Goal: Information Seeking & Learning: Learn about a topic

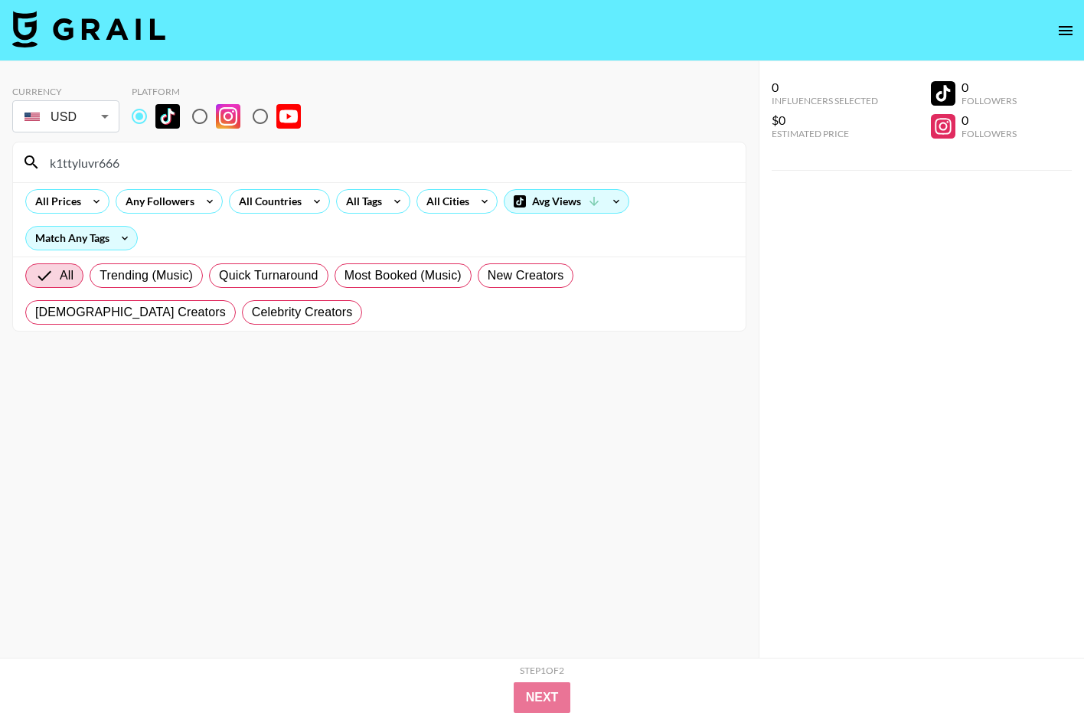
click at [106, 164] on input "k1ttyluvr666" at bounding box center [389, 162] width 696 height 24
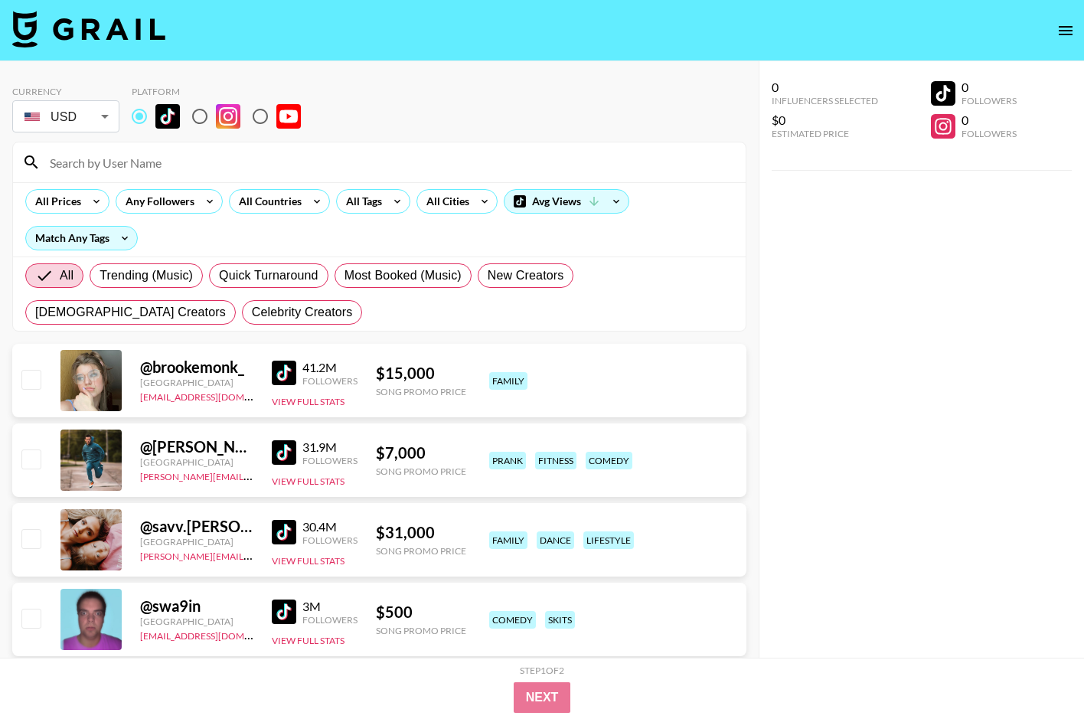
click at [465, 115] on div "Currency USD USD ​ Platform" at bounding box center [379, 111] width 734 height 50
click at [177, 201] on div "Any Followers" at bounding box center [156, 201] width 81 height 23
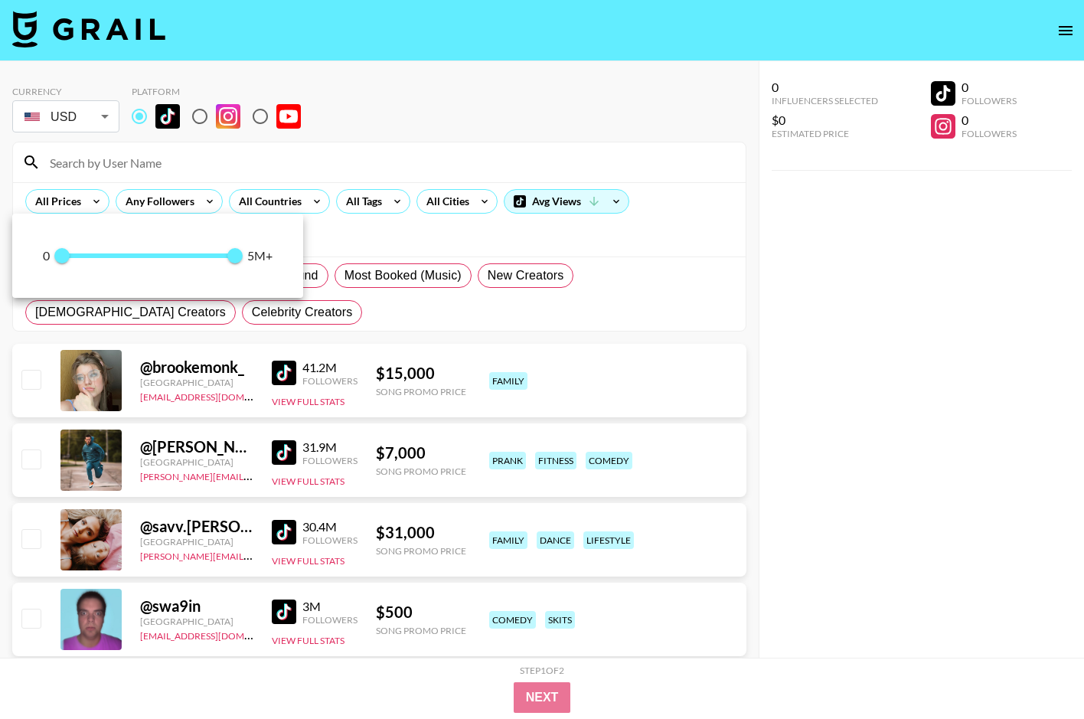
click at [78, 205] on div at bounding box center [542, 359] width 1084 height 719
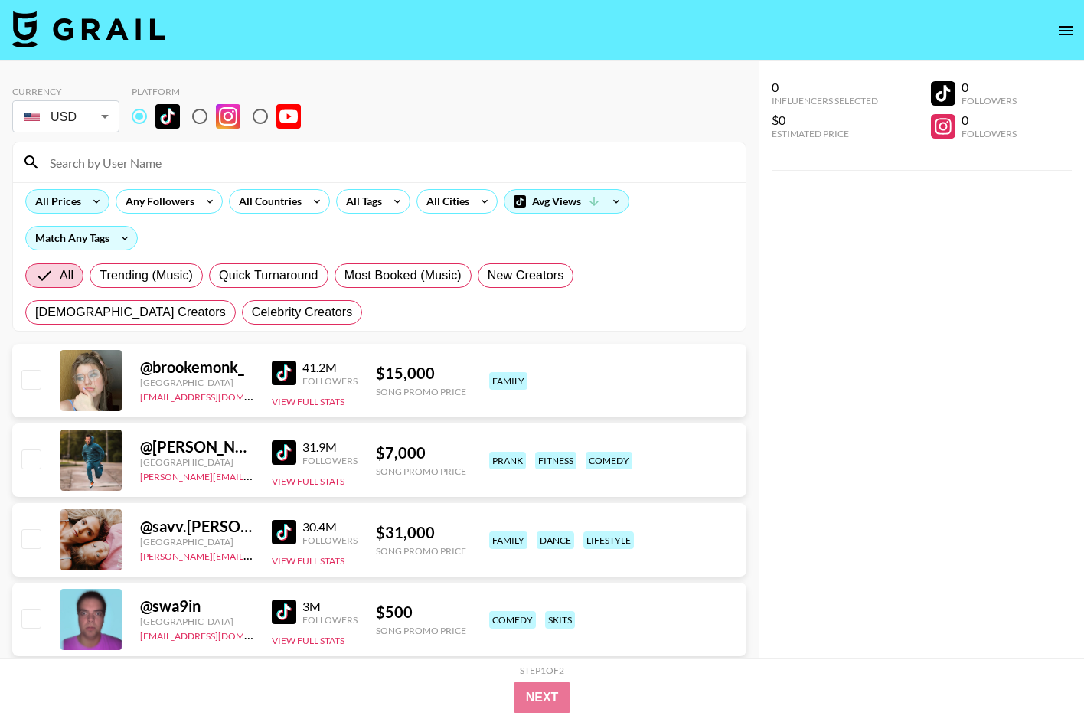
click at [86, 204] on icon at bounding box center [96, 201] width 24 height 23
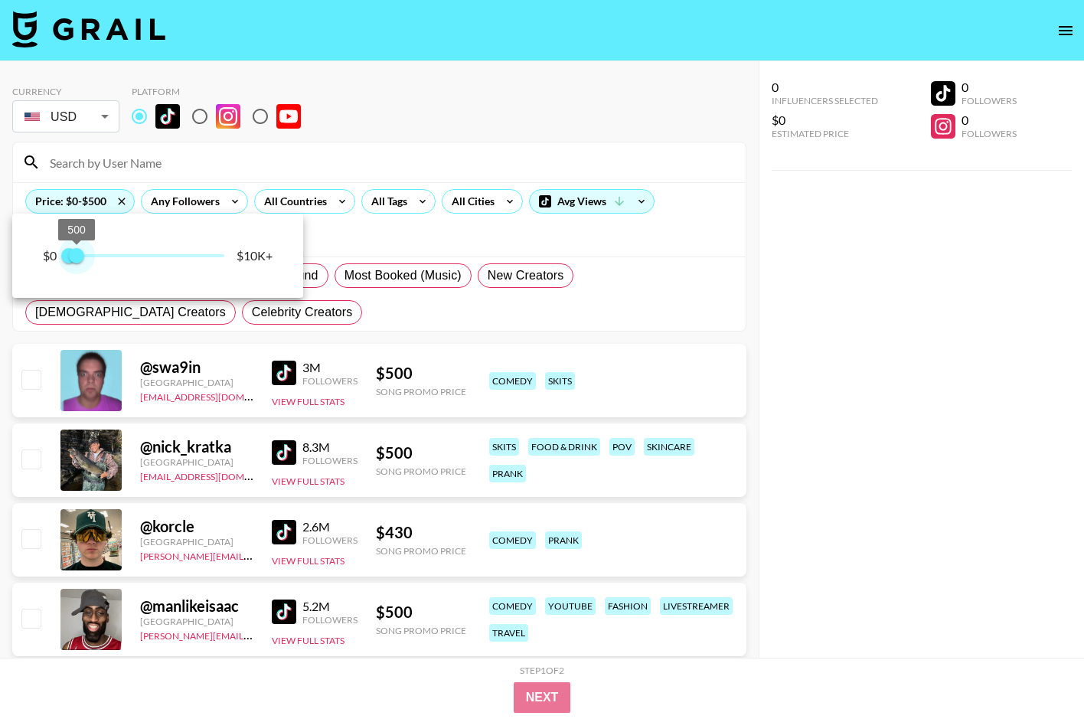
type input "250"
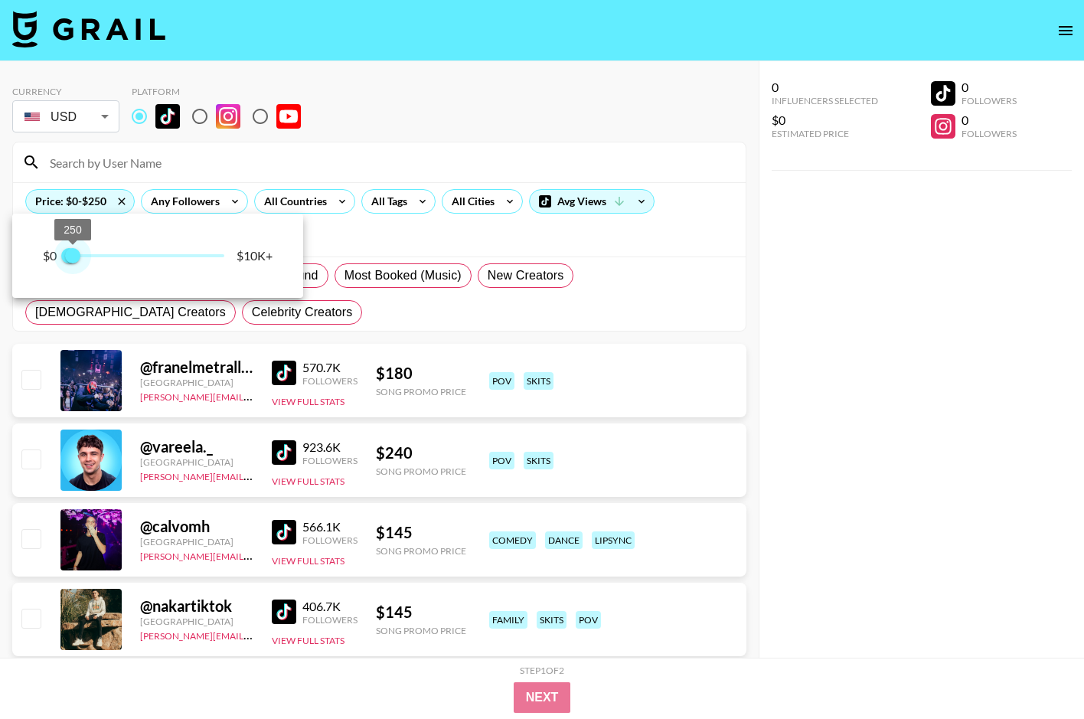
drag, startPoint x: 216, startPoint y: 259, endPoint x: 73, endPoint y: 262, distance: 143.2
click at [73, 262] on span "250" at bounding box center [72, 255] width 15 height 15
click at [376, 240] on div at bounding box center [542, 359] width 1084 height 719
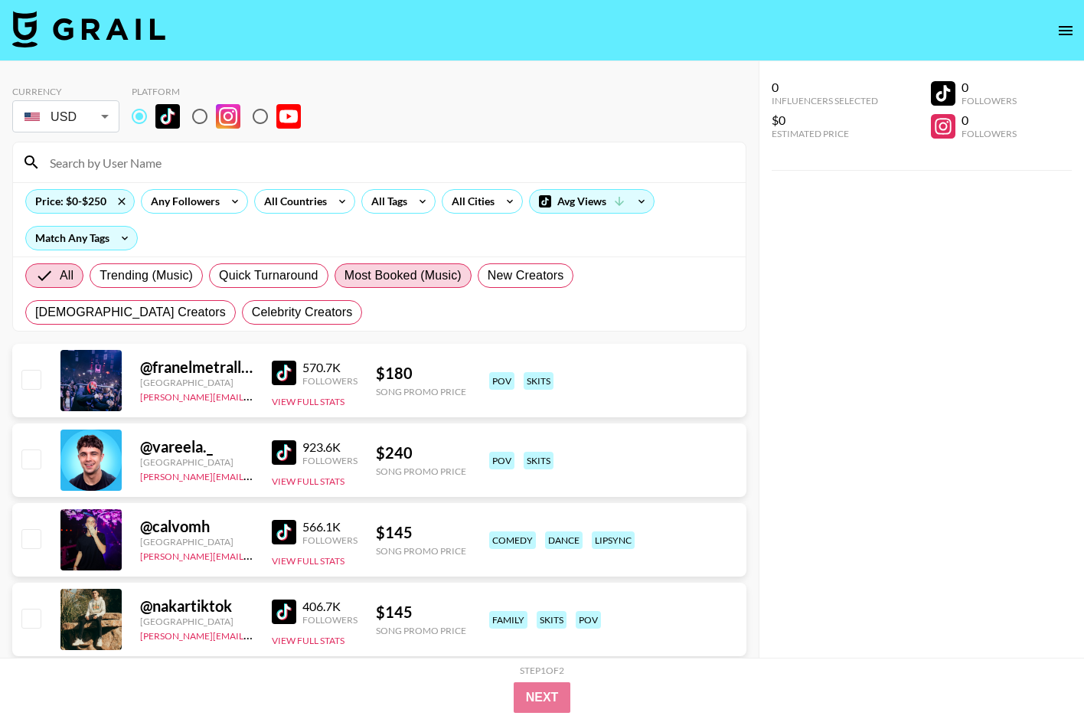
click at [384, 269] on span "Most Booked (Music)" at bounding box center [402, 275] width 117 height 18
click at [344, 276] on input "Most Booked (Music)" at bounding box center [344, 276] width 0 height 0
radio input "true"
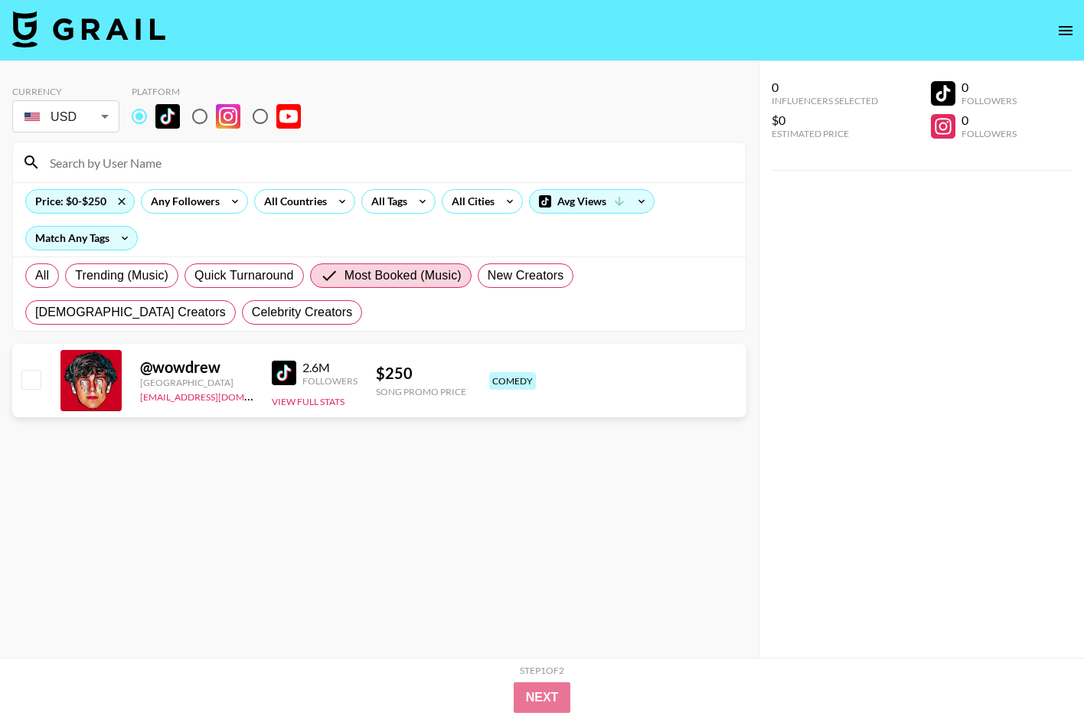
click at [288, 367] on img at bounding box center [284, 373] width 24 height 24
click at [379, 275] on span "Most Booked (Music)" at bounding box center [402, 275] width 117 height 18
click at [344, 275] on input "Most Booked (Music)" at bounding box center [332, 275] width 24 height 18
click at [43, 271] on span "All" at bounding box center [42, 275] width 14 height 18
click at [35, 276] on input "All" at bounding box center [35, 276] width 0 height 0
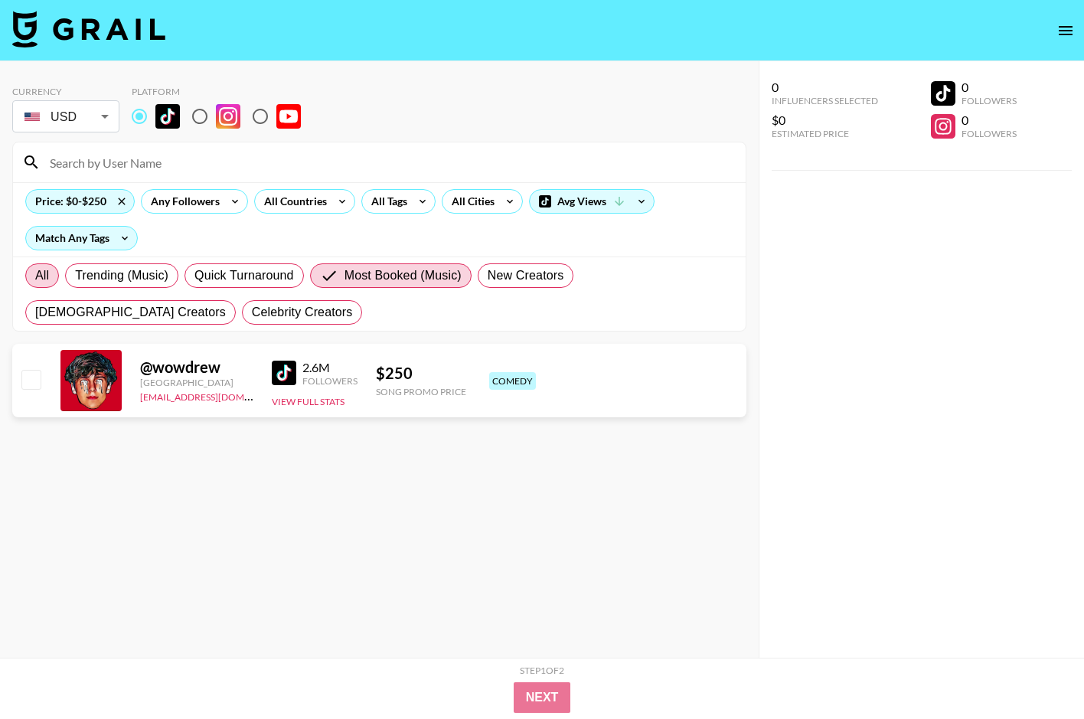
radio input "true"
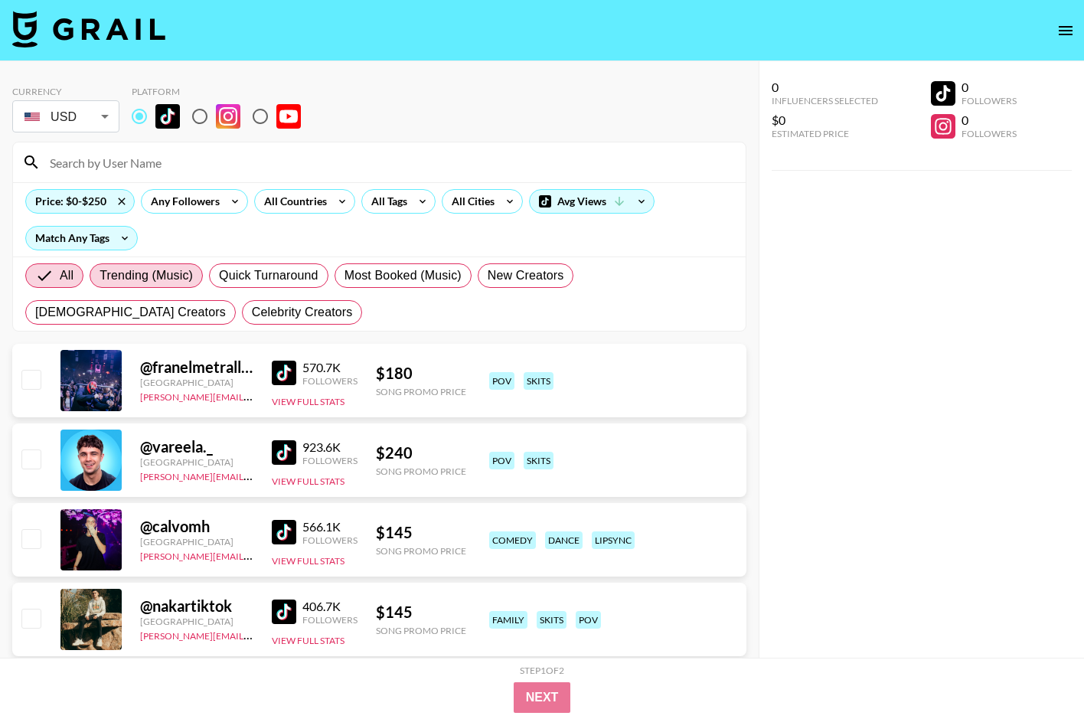
click at [153, 270] on span "Trending (Music)" at bounding box center [146, 275] width 93 height 18
click at [100, 276] on input "Trending (Music)" at bounding box center [100, 276] width 0 height 0
radio input "true"
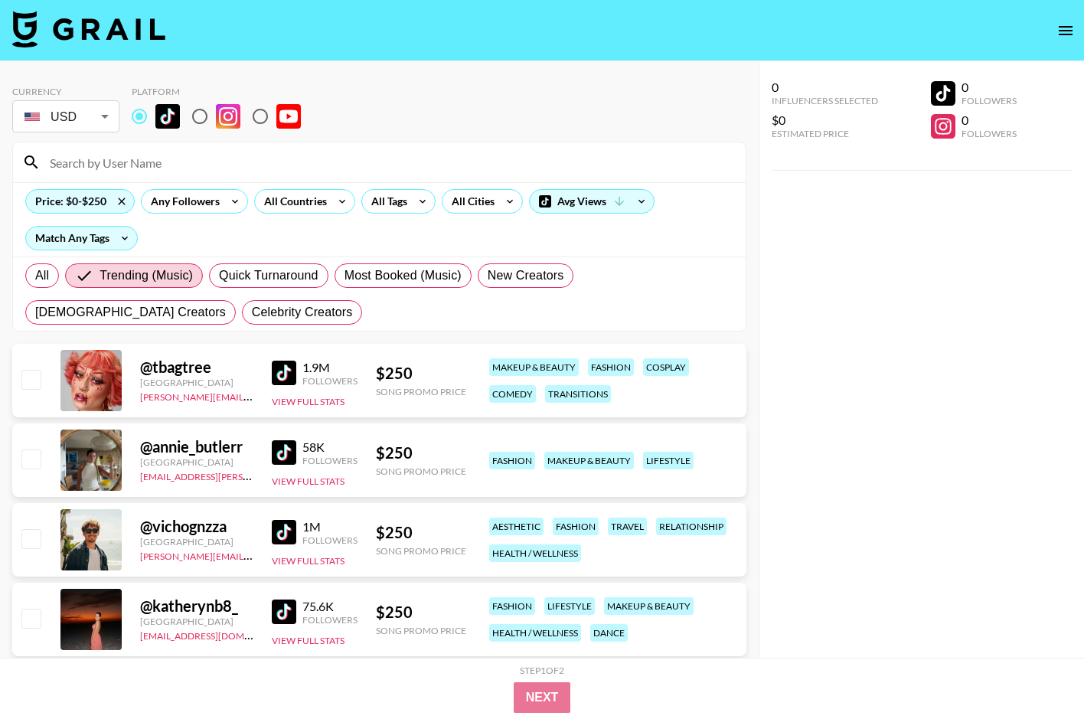
click at [279, 366] on img at bounding box center [284, 373] width 24 height 24
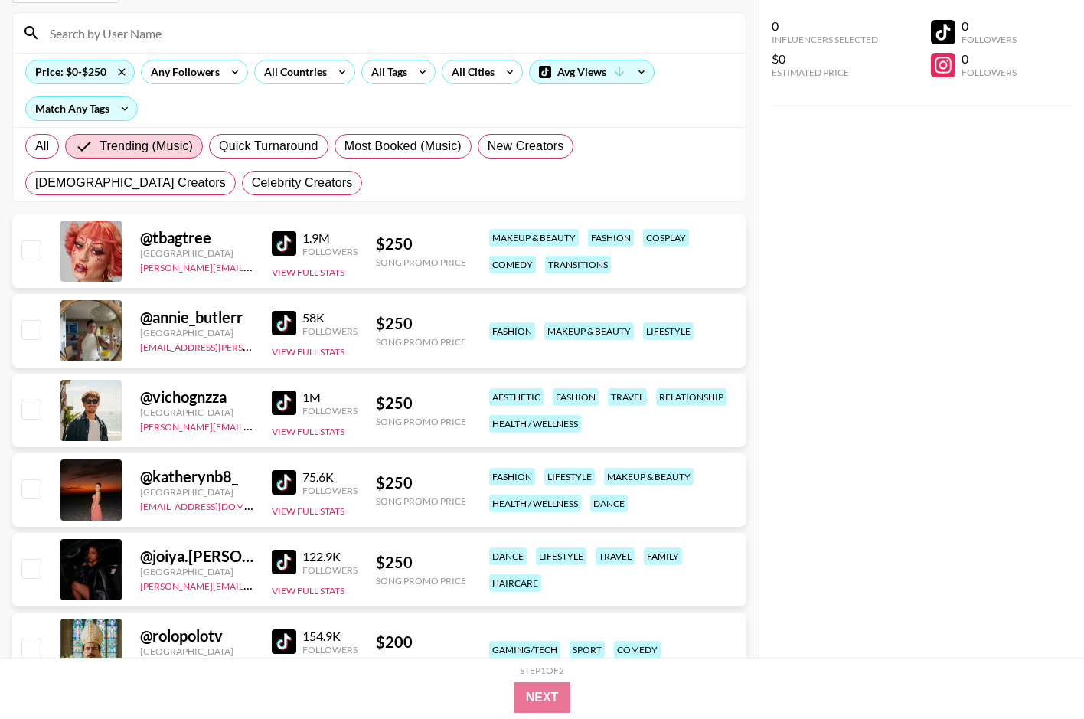
scroll to position [132, 0]
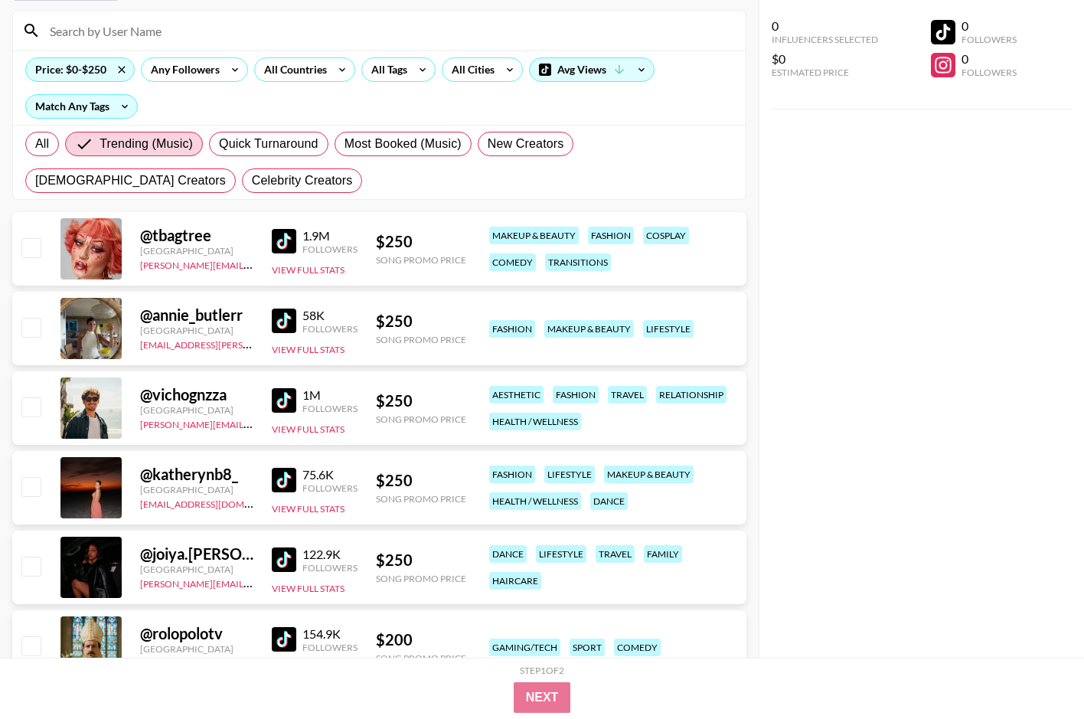
click at [281, 321] on img at bounding box center [284, 320] width 24 height 24
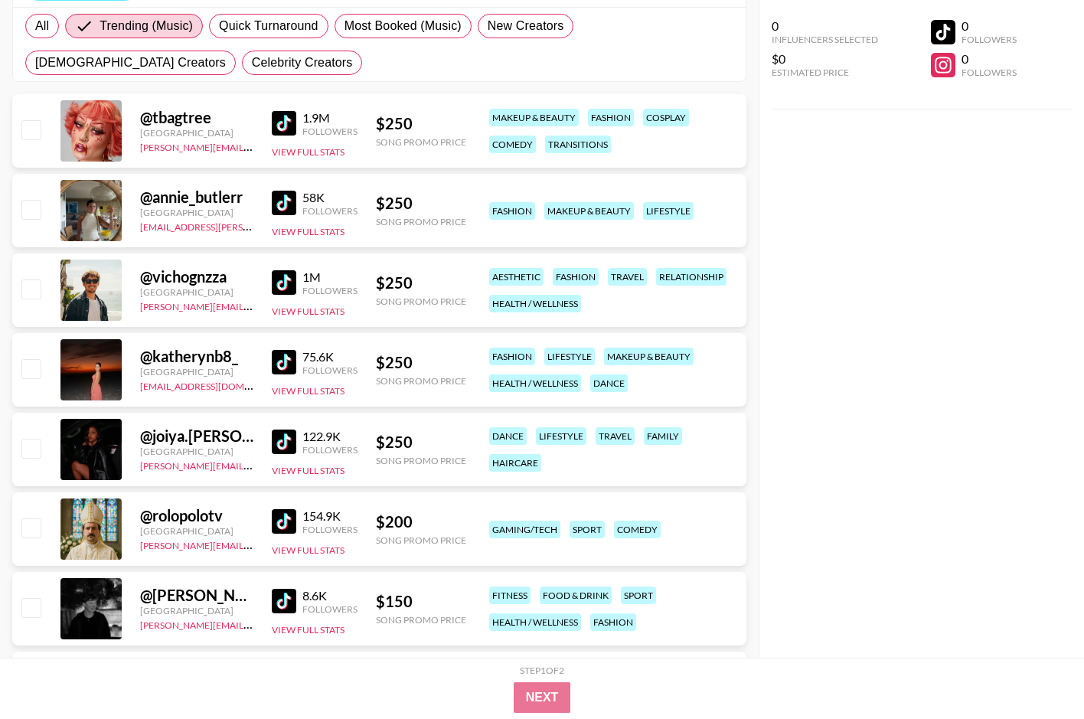
scroll to position [272, 0]
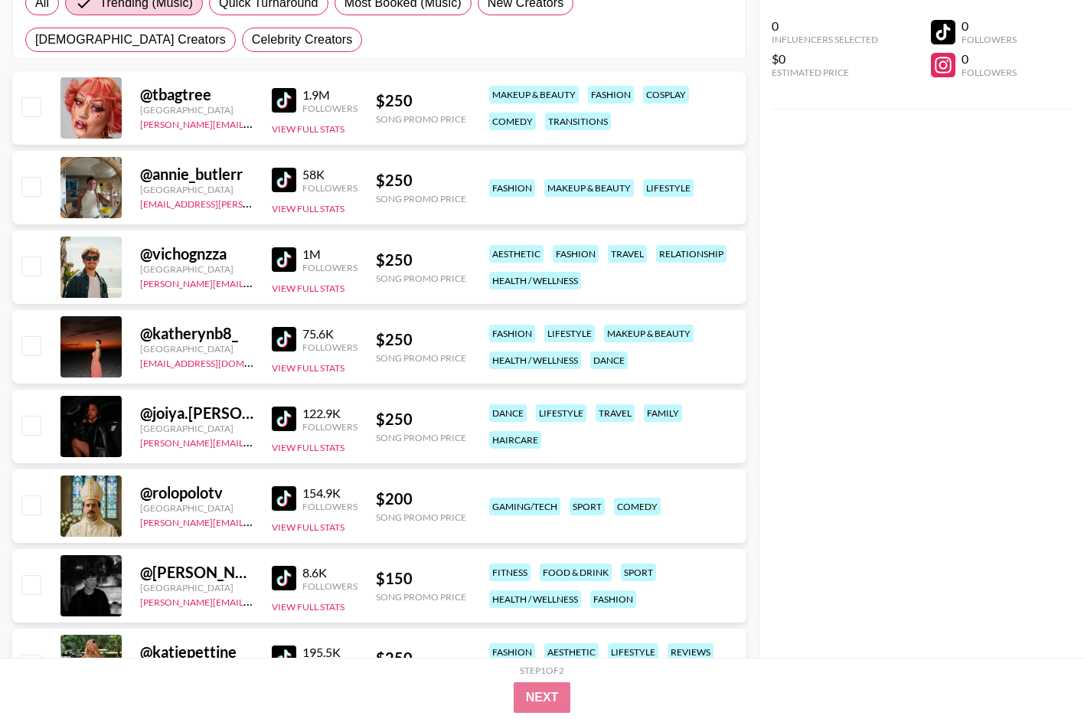
click at [284, 332] on img at bounding box center [284, 339] width 24 height 24
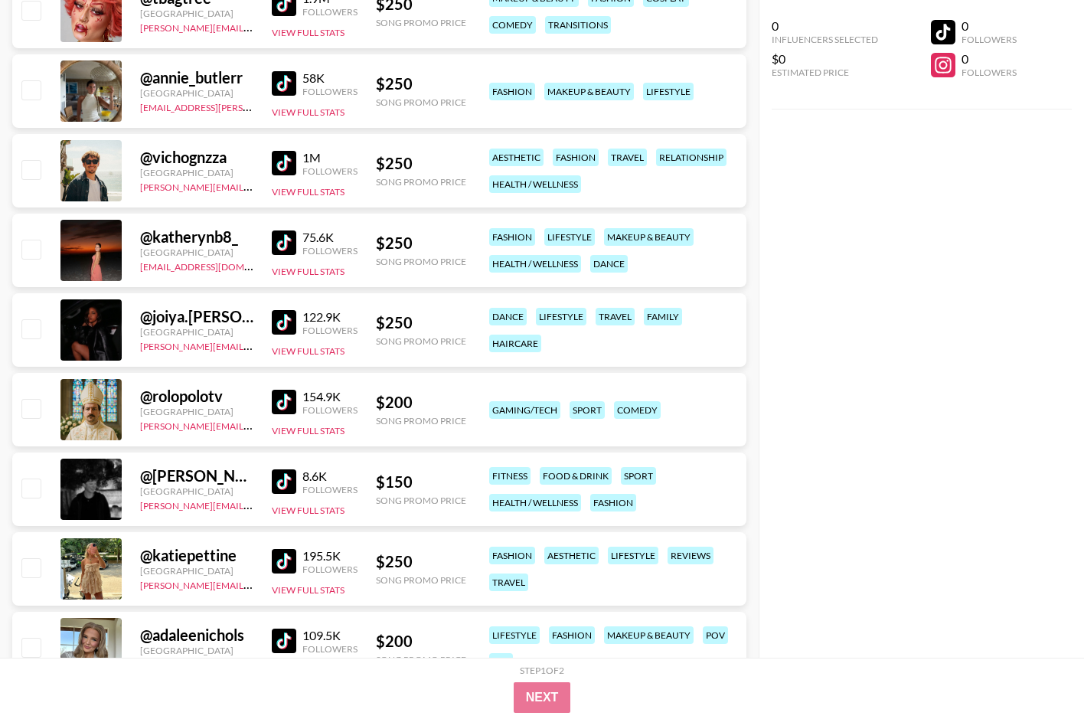
scroll to position [370, 0]
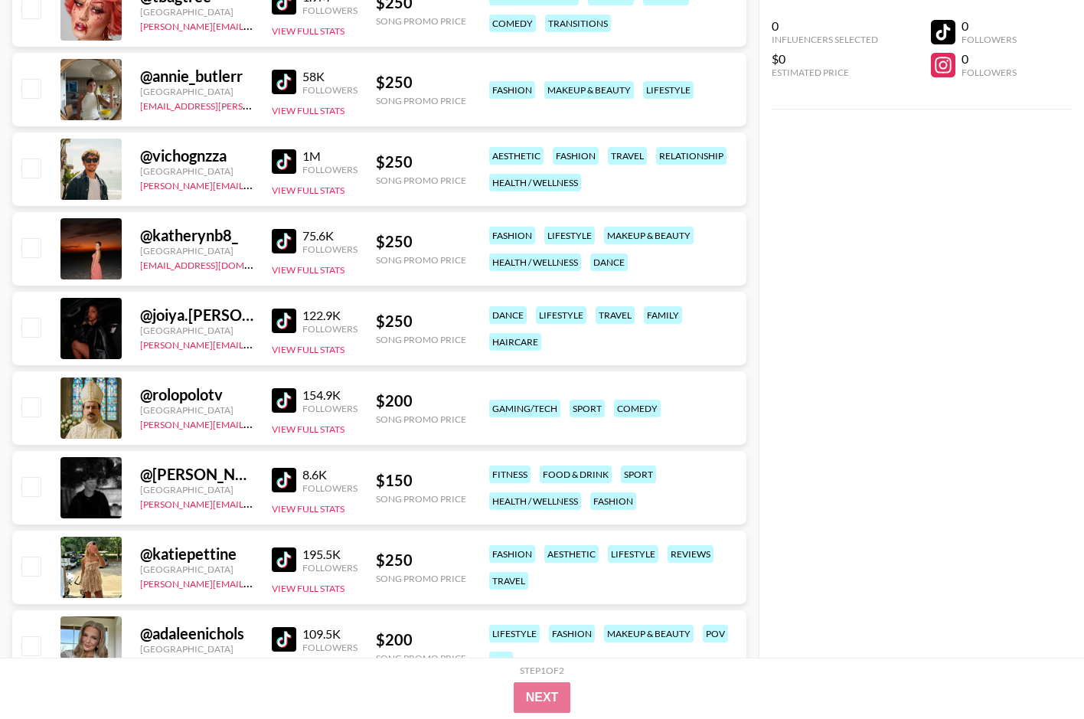
click at [288, 319] on img at bounding box center [284, 320] width 24 height 24
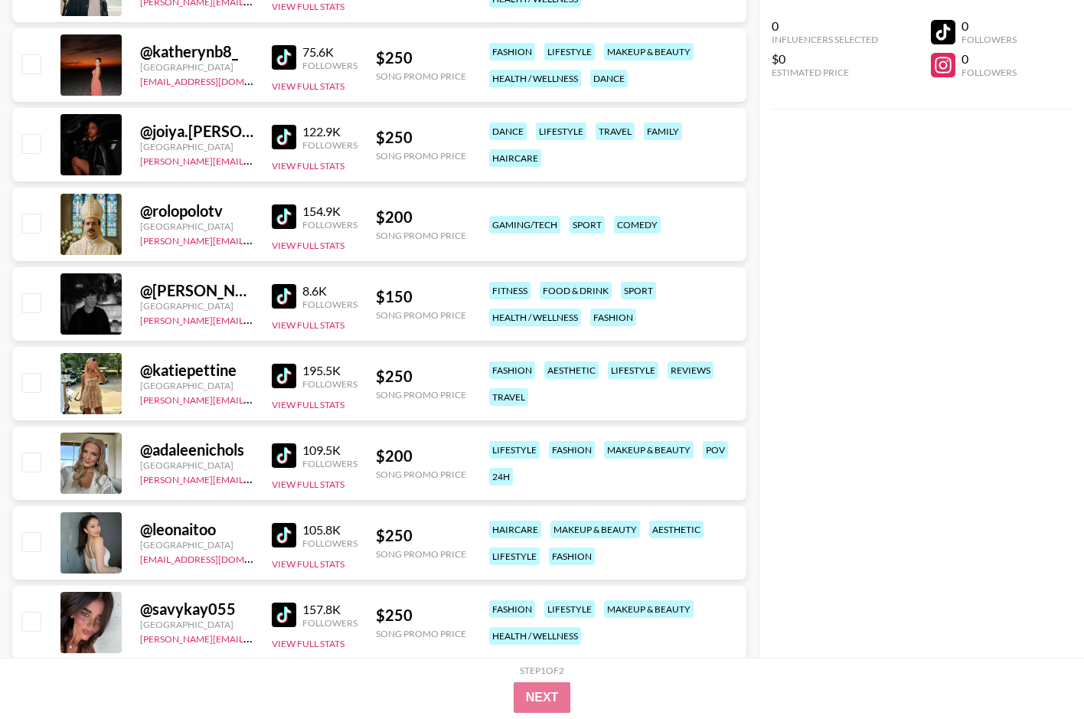
scroll to position [555, 0]
click at [290, 374] on img at bounding box center [284, 375] width 24 height 24
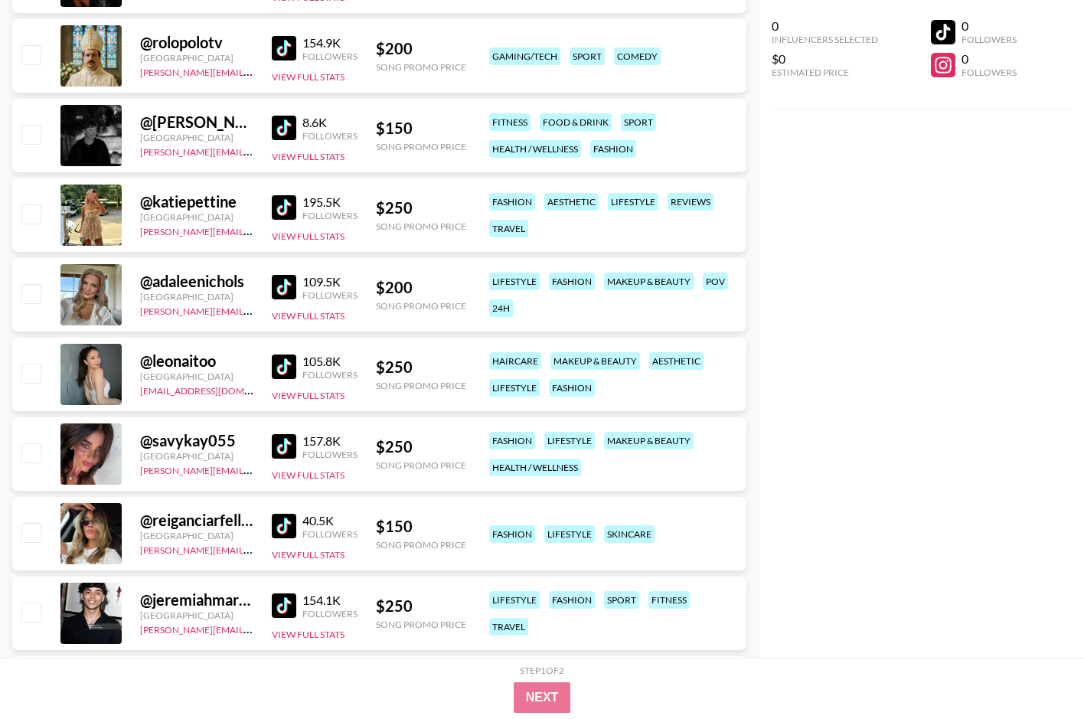
scroll to position [728, 0]
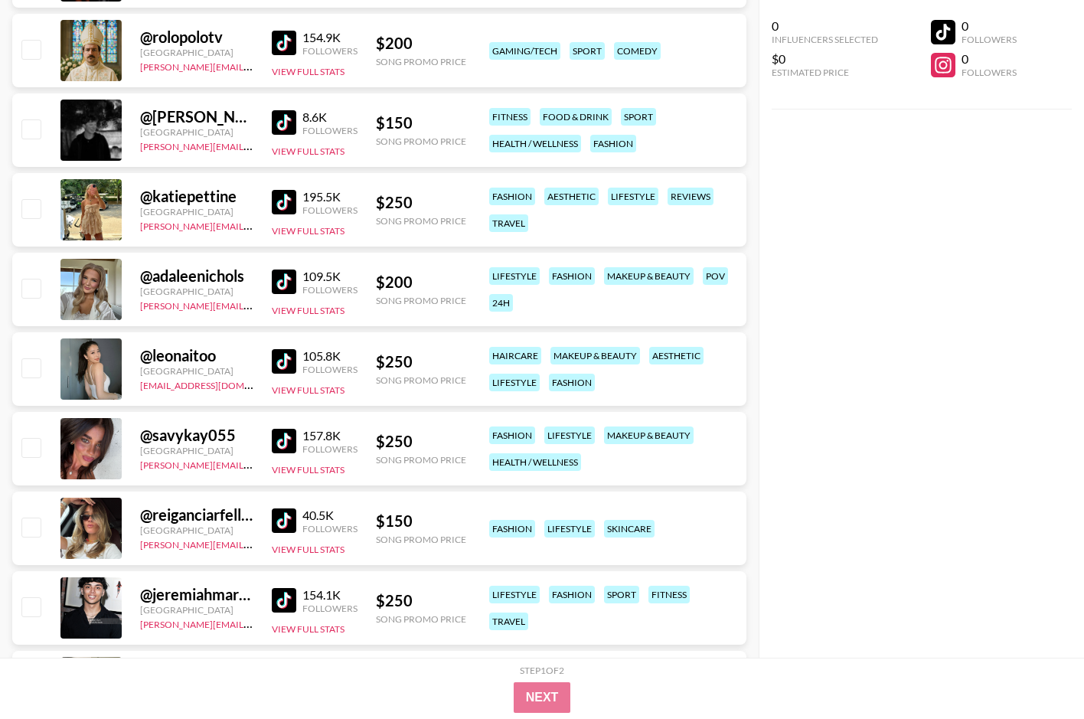
click at [280, 363] on img at bounding box center [284, 361] width 24 height 24
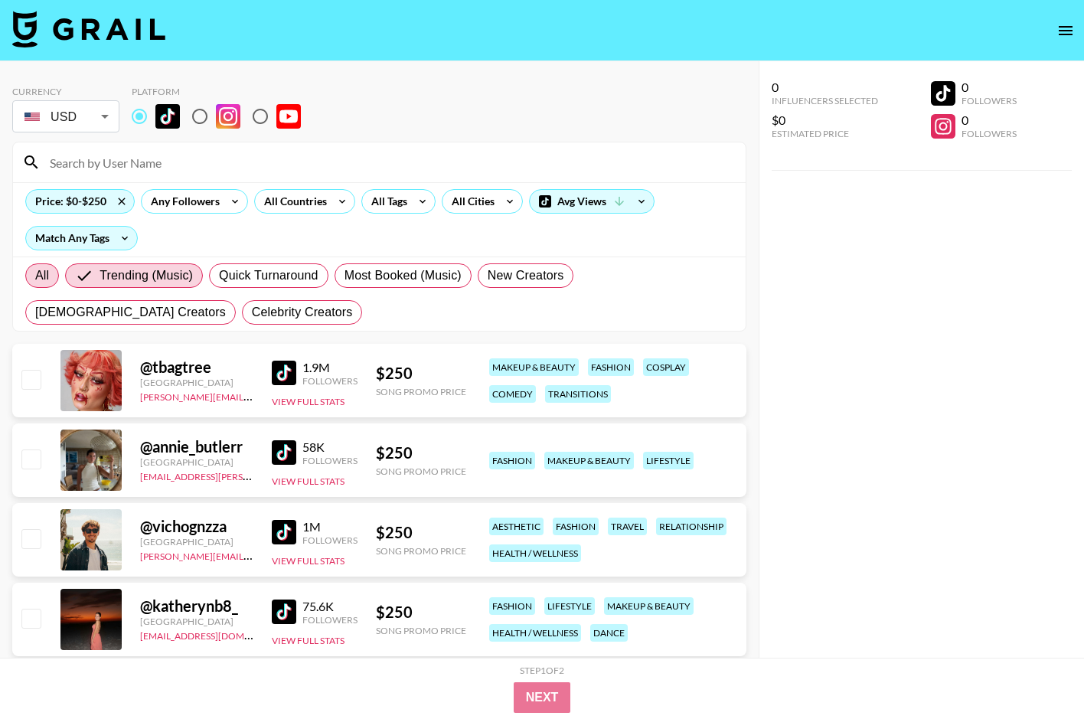
scroll to position [0, 0]
click at [43, 270] on span "All" at bounding box center [42, 275] width 14 height 18
click at [35, 276] on input "All" at bounding box center [35, 276] width 0 height 0
radio input "true"
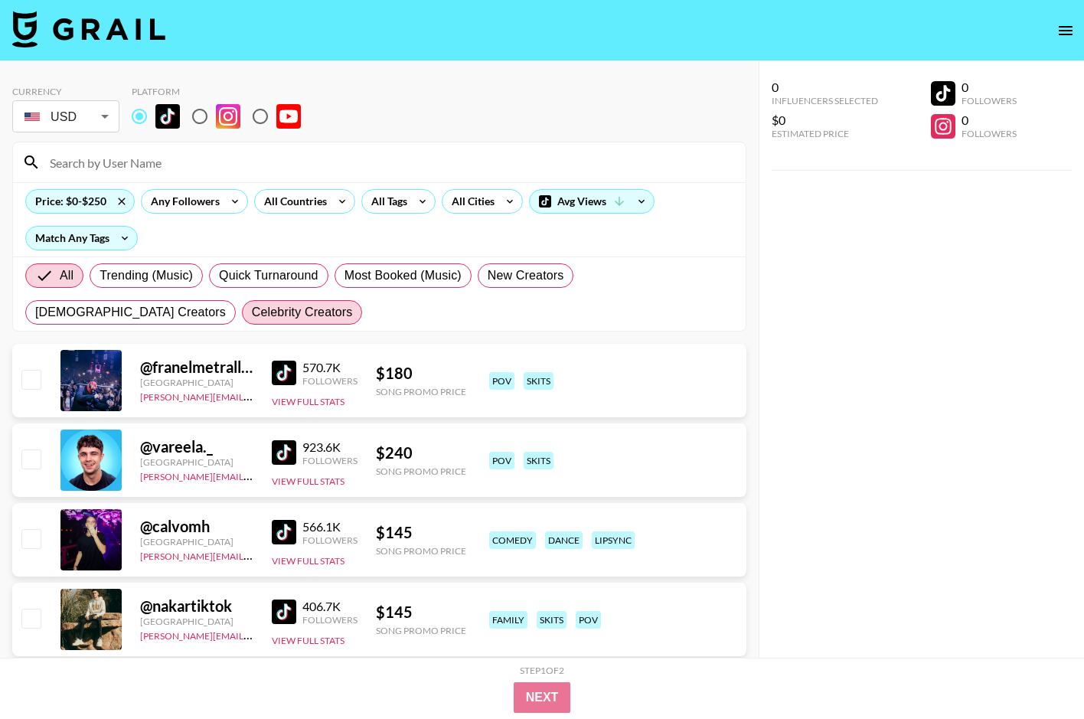
click at [242, 321] on label "Celebrity Creators" at bounding box center [302, 312] width 121 height 24
click at [252, 312] on input "Celebrity Creators" at bounding box center [252, 312] width 0 height 0
radio input "true"
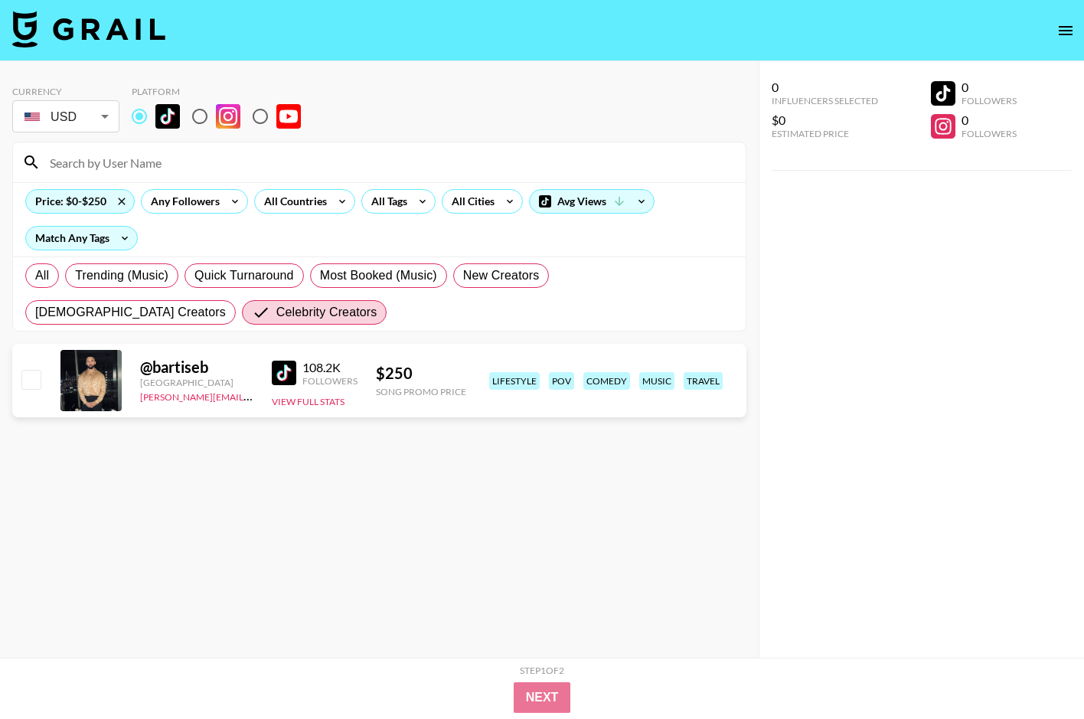
click at [287, 374] on img at bounding box center [284, 373] width 24 height 24
click at [55, 271] on label "All" at bounding box center [42, 275] width 34 height 24
click at [35, 276] on input "All" at bounding box center [35, 276] width 0 height 0
radio input "true"
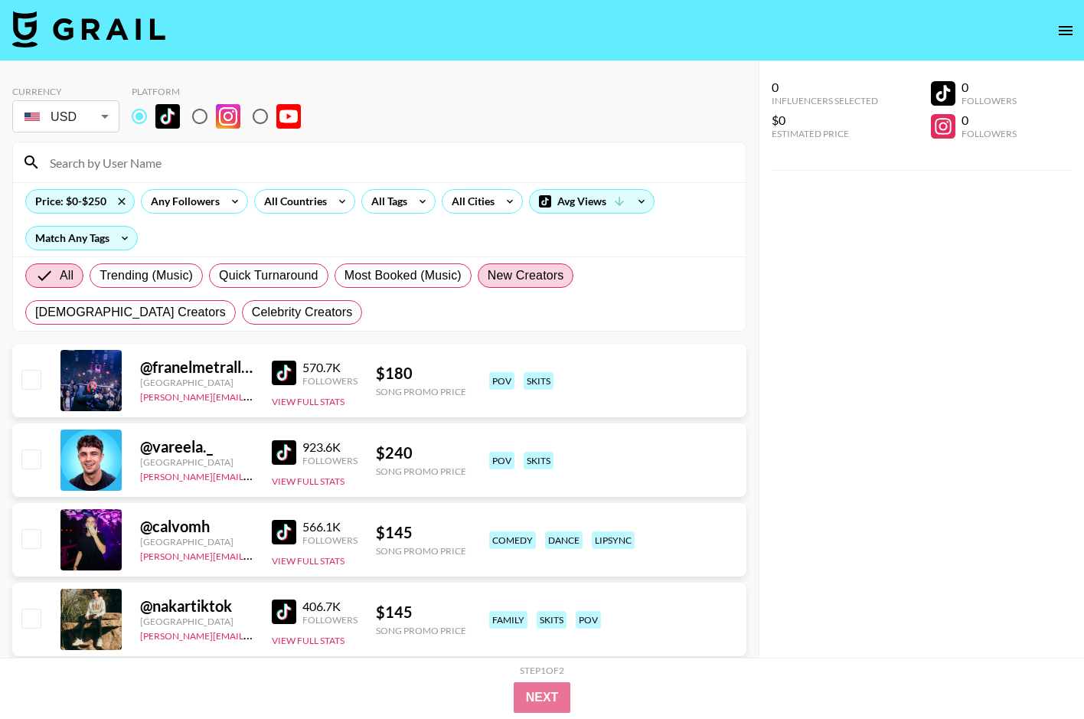
click at [573, 269] on label "New Creators" at bounding box center [526, 275] width 96 height 24
click at [488, 276] on input "New Creators" at bounding box center [488, 276] width 0 height 0
radio input "true"
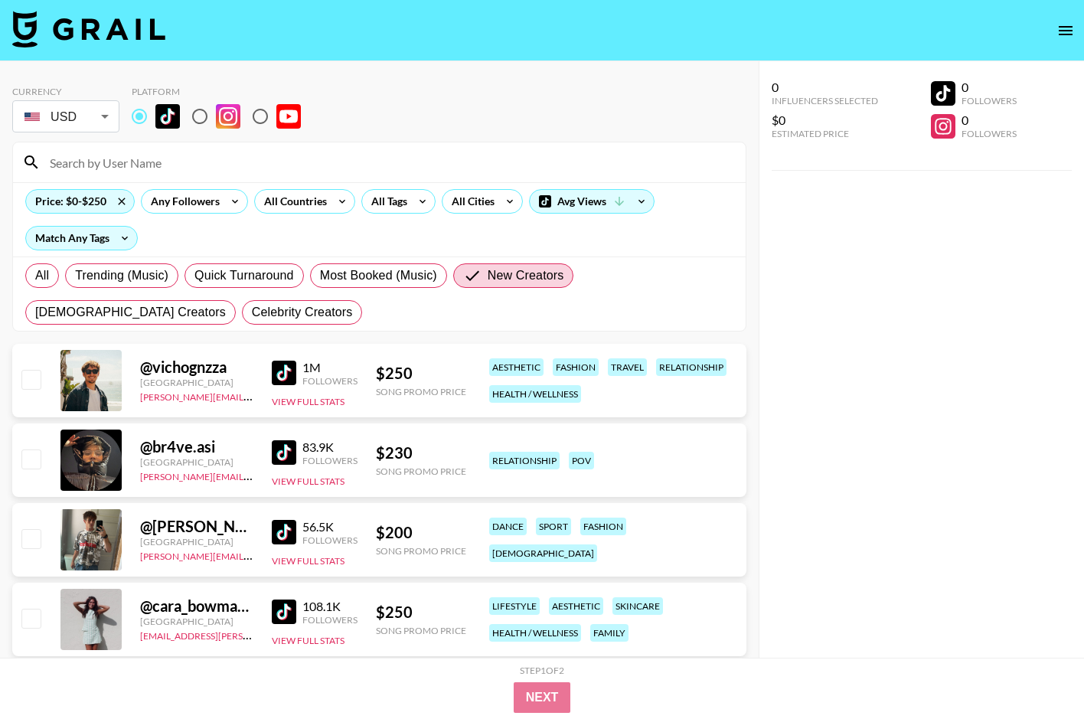
click at [281, 367] on img at bounding box center [284, 373] width 24 height 24
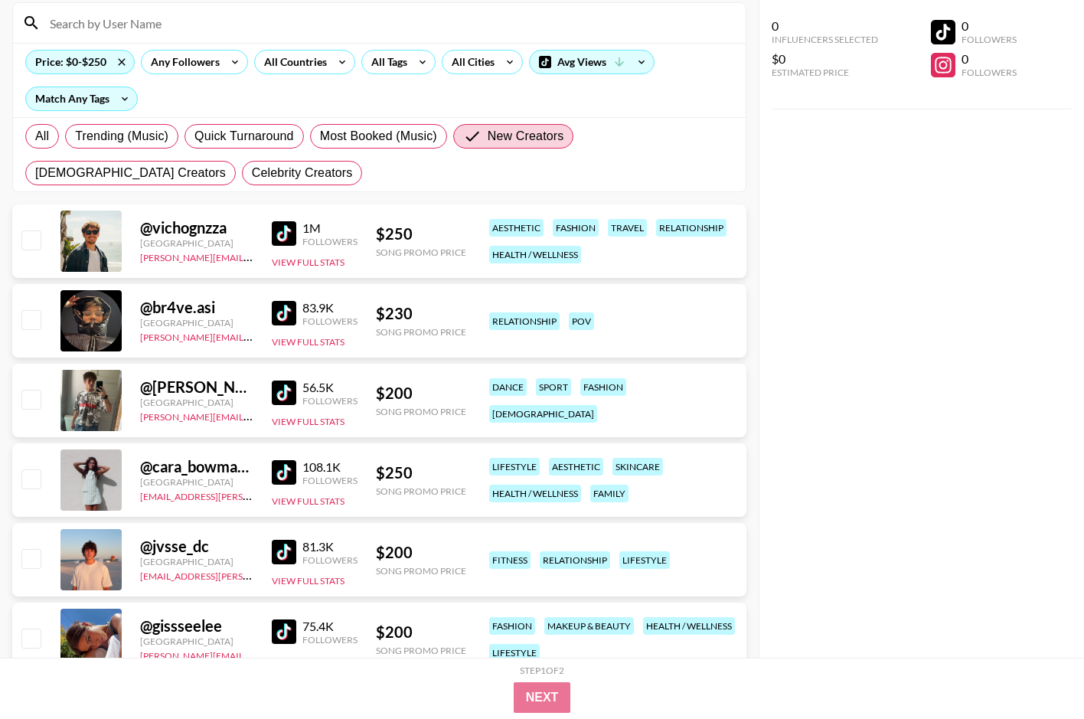
scroll to position [171, 0]
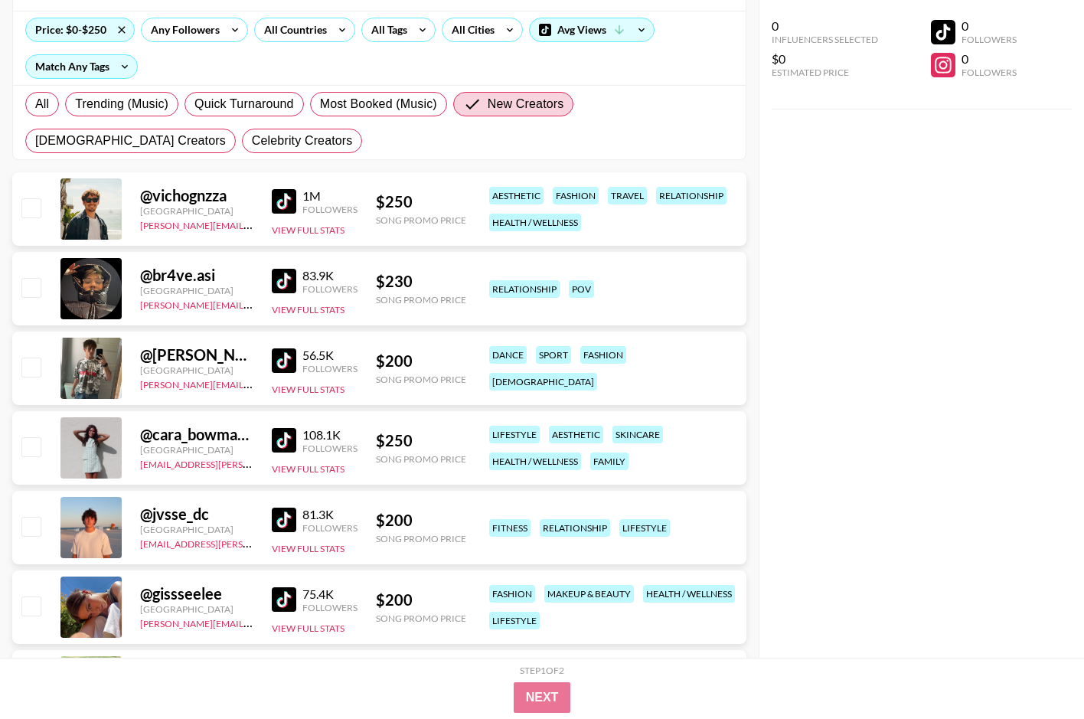
click at [290, 285] on img at bounding box center [284, 281] width 24 height 24
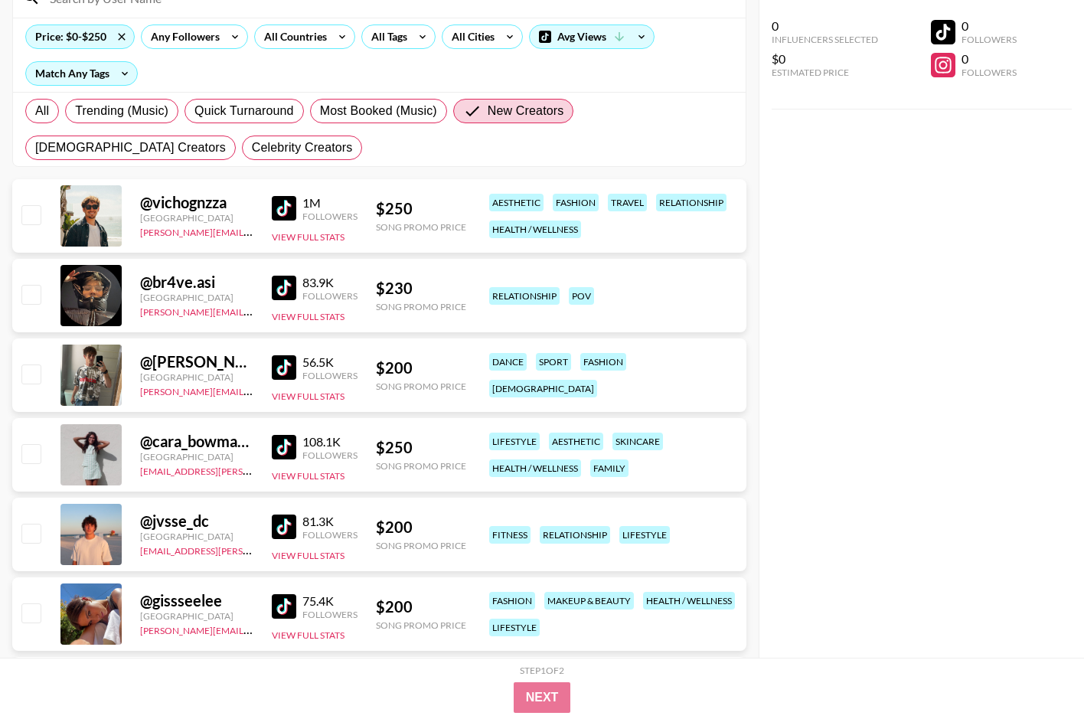
scroll to position [109, 0]
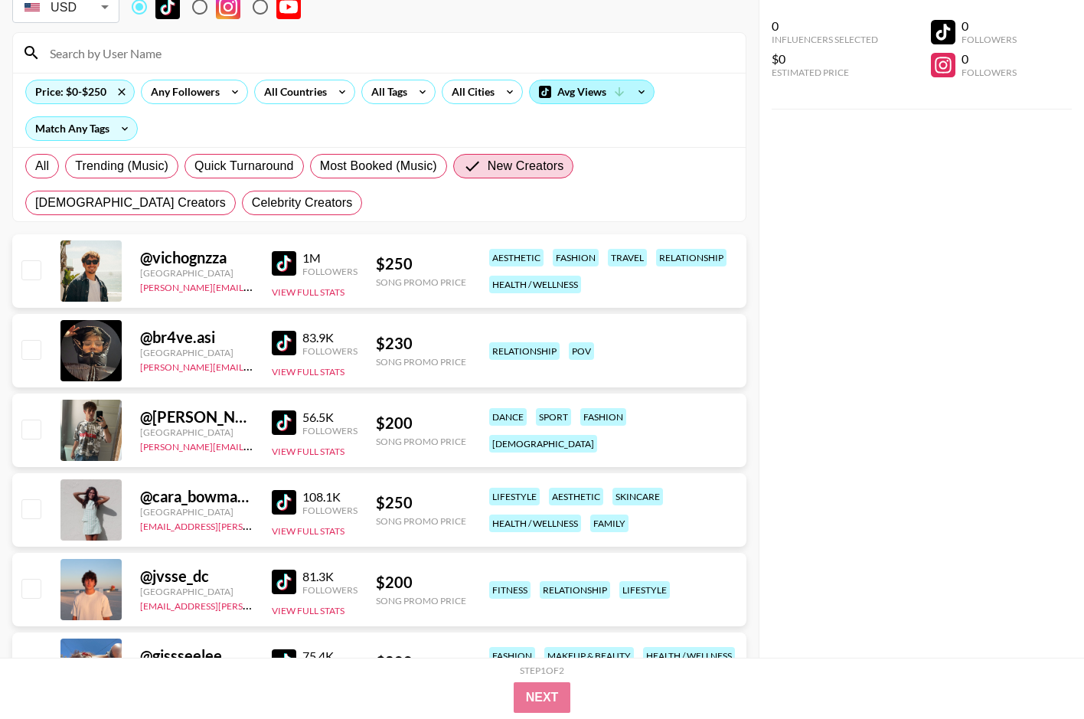
click at [611, 90] on div "Avg Views" at bounding box center [592, 91] width 124 height 23
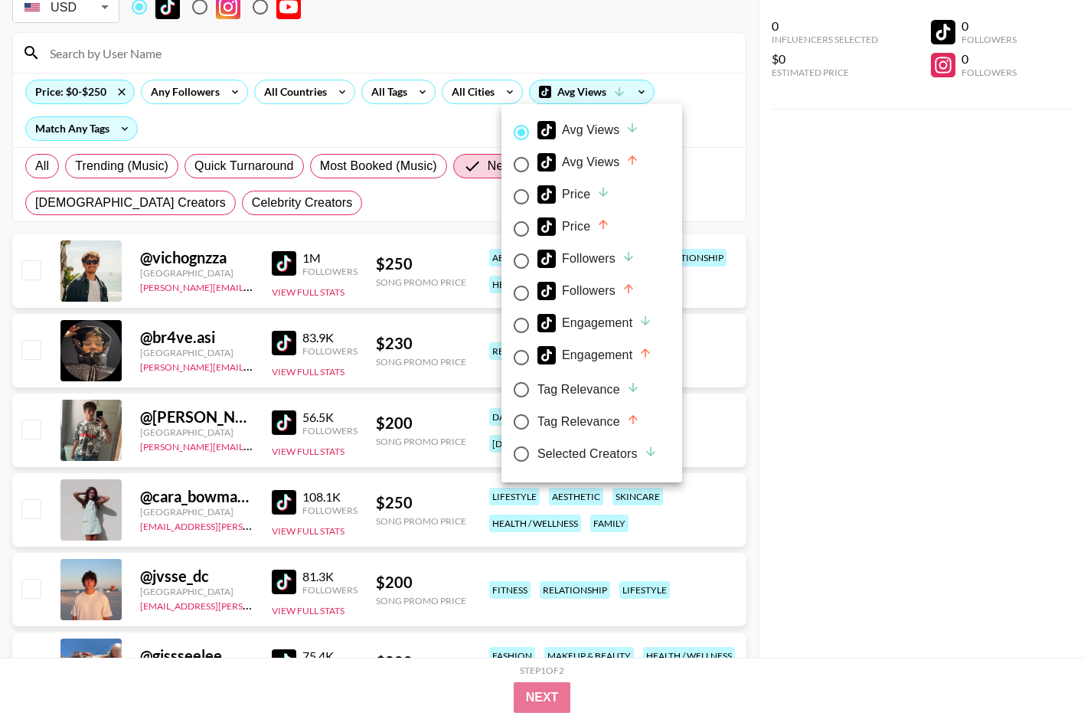
click at [606, 322] on div "Engagement" at bounding box center [594, 323] width 115 height 18
click at [537, 322] on input "Engagement" at bounding box center [521, 325] width 32 height 32
radio input "true"
radio input "false"
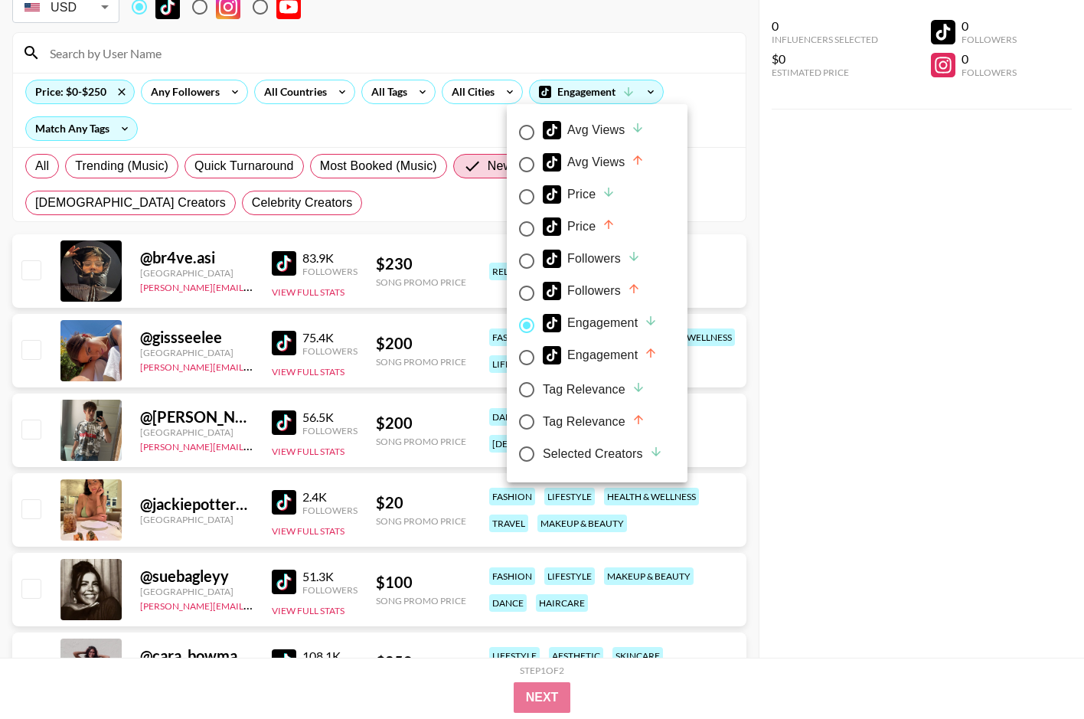
click at [429, 216] on div at bounding box center [542, 359] width 1084 height 719
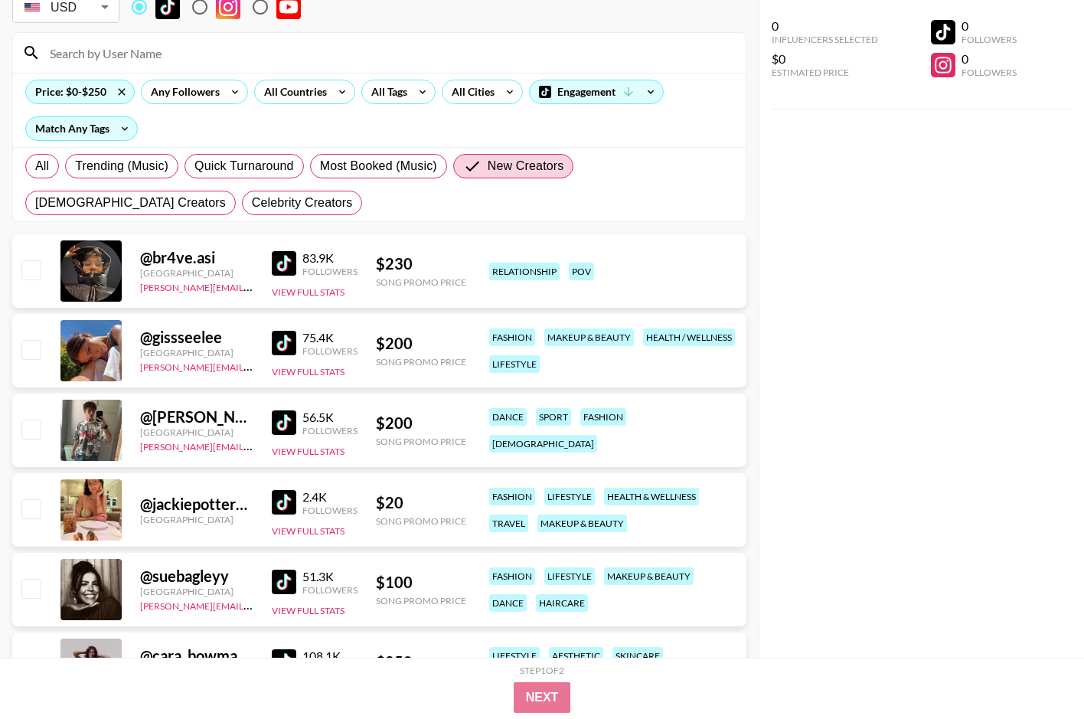
click at [276, 343] on img at bounding box center [284, 343] width 24 height 24
click at [277, 419] on img at bounding box center [284, 422] width 24 height 24
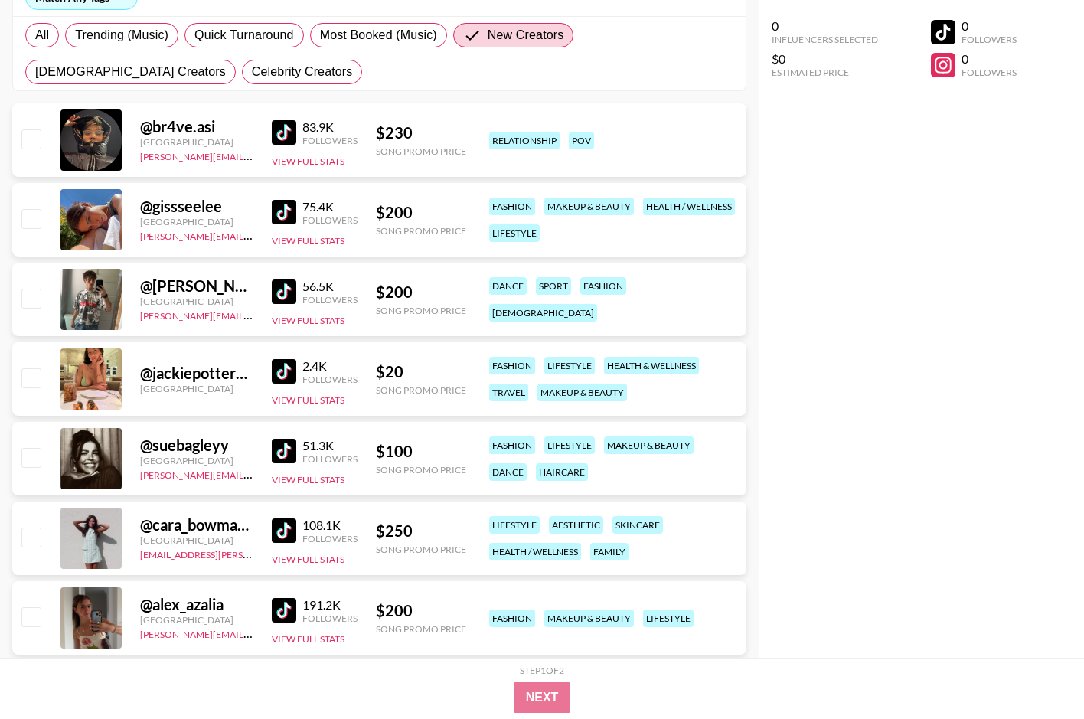
scroll to position [249, 0]
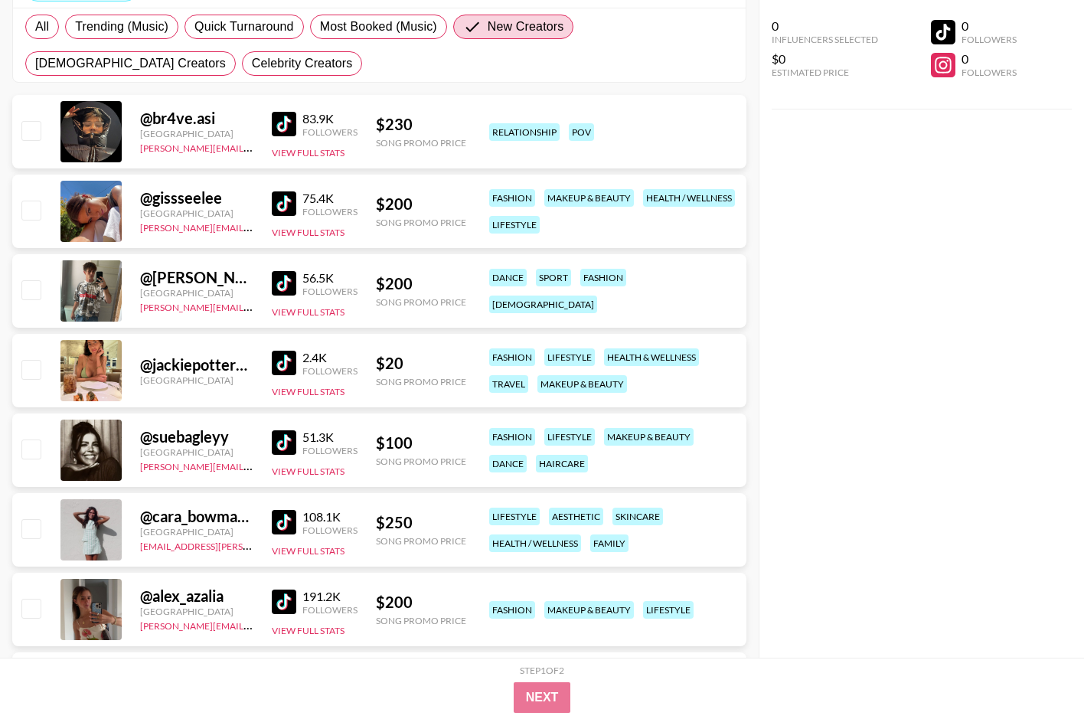
click at [277, 357] on img at bounding box center [284, 363] width 24 height 24
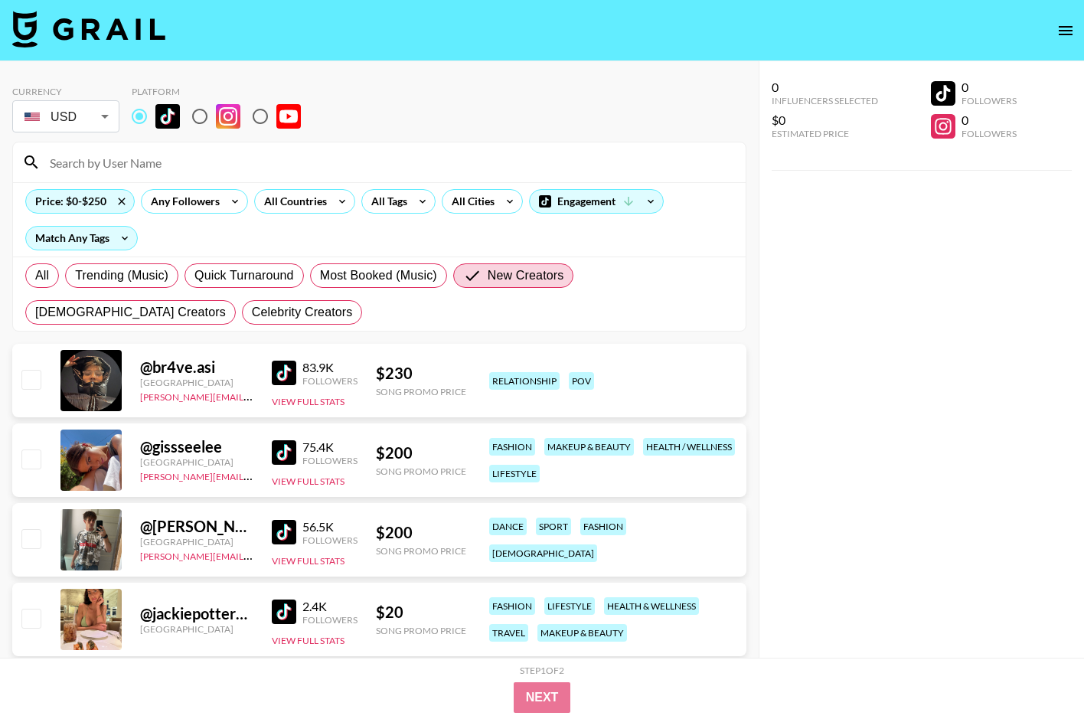
scroll to position [0, 0]
click at [119, 203] on icon at bounding box center [121, 201] width 24 height 23
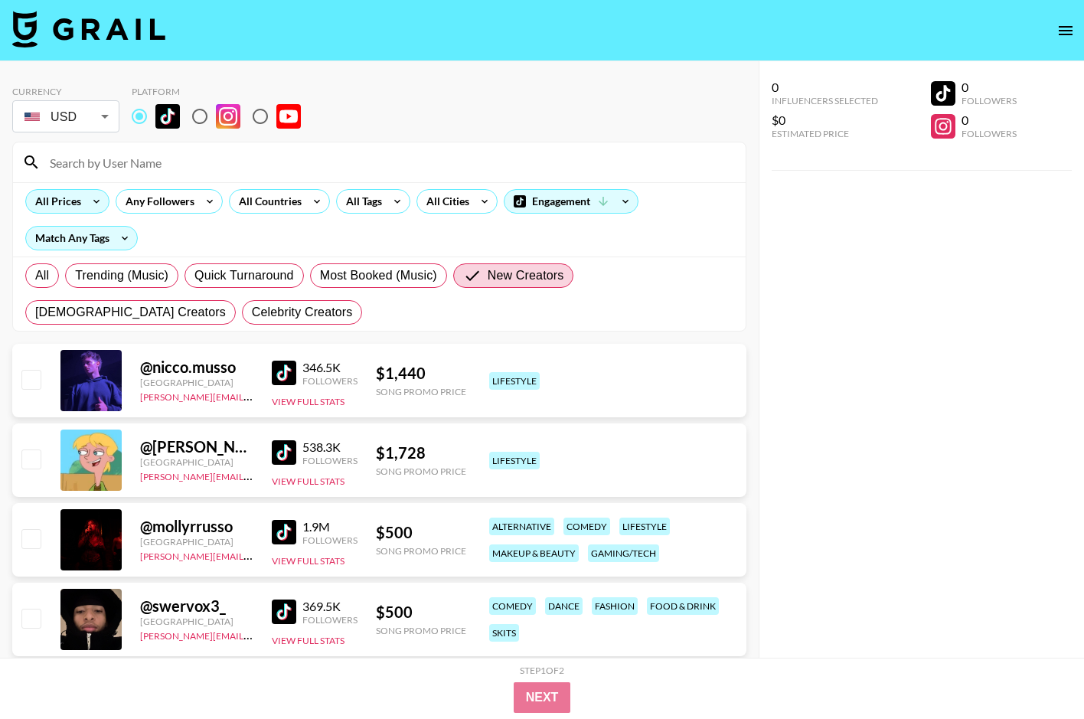
click at [84, 201] on icon at bounding box center [96, 201] width 24 height 23
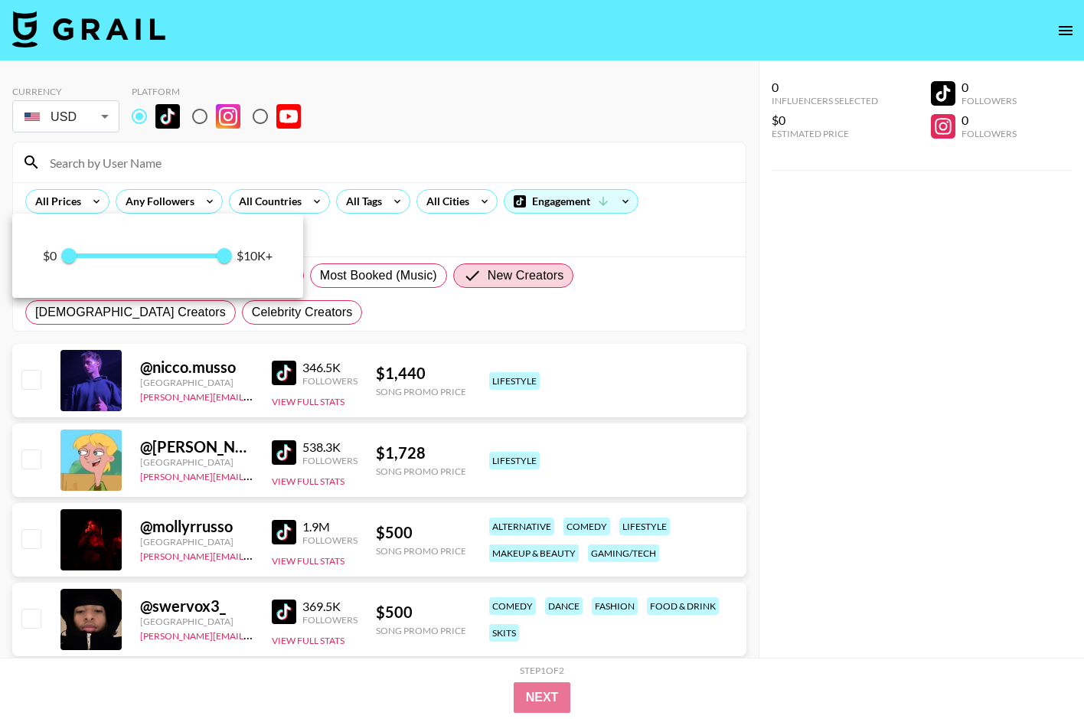
click at [421, 309] on div at bounding box center [542, 359] width 1084 height 719
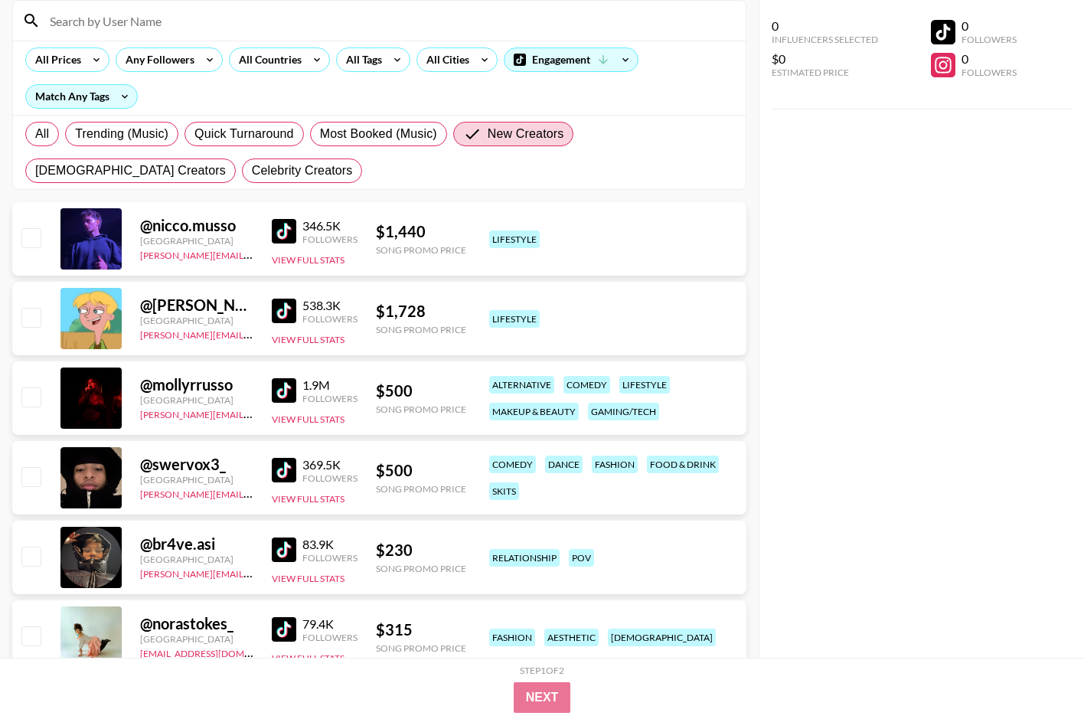
scroll to position [142, 0]
click at [51, 128] on label "All" at bounding box center [42, 133] width 34 height 24
click at [35, 133] on input "All" at bounding box center [35, 133] width 0 height 0
radio input "true"
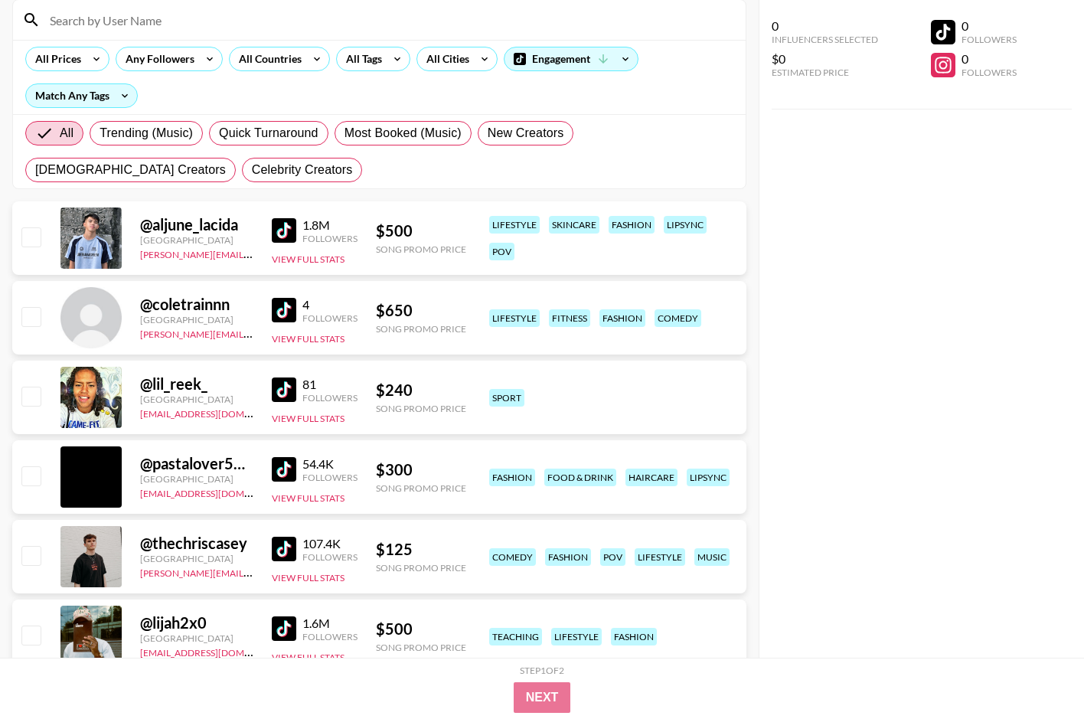
click at [283, 233] on img at bounding box center [284, 230] width 24 height 24
click at [279, 305] on img at bounding box center [284, 310] width 24 height 24
click at [93, 51] on icon at bounding box center [96, 58] width 24 height 23
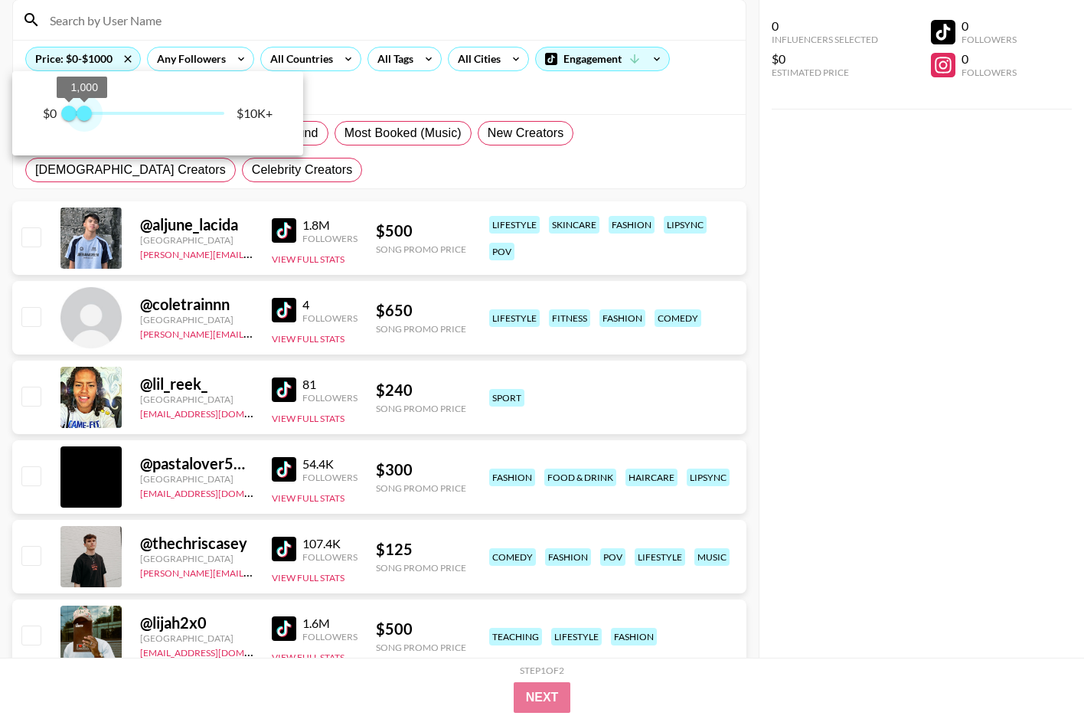
scroll to position [61, 0]
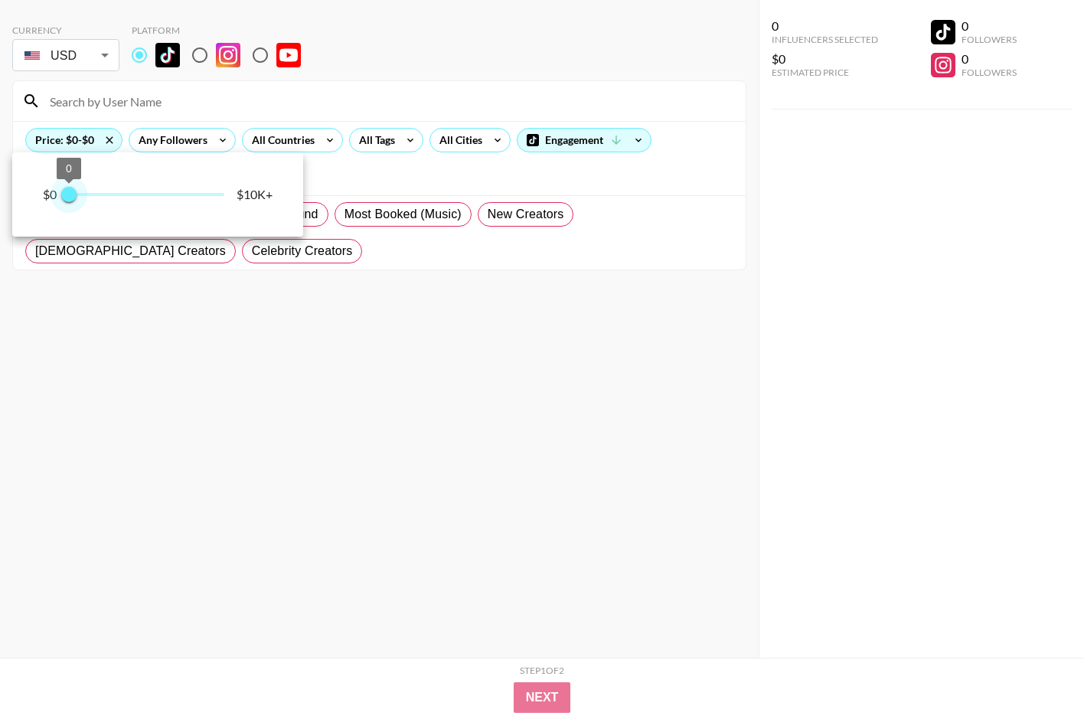
type input "250"
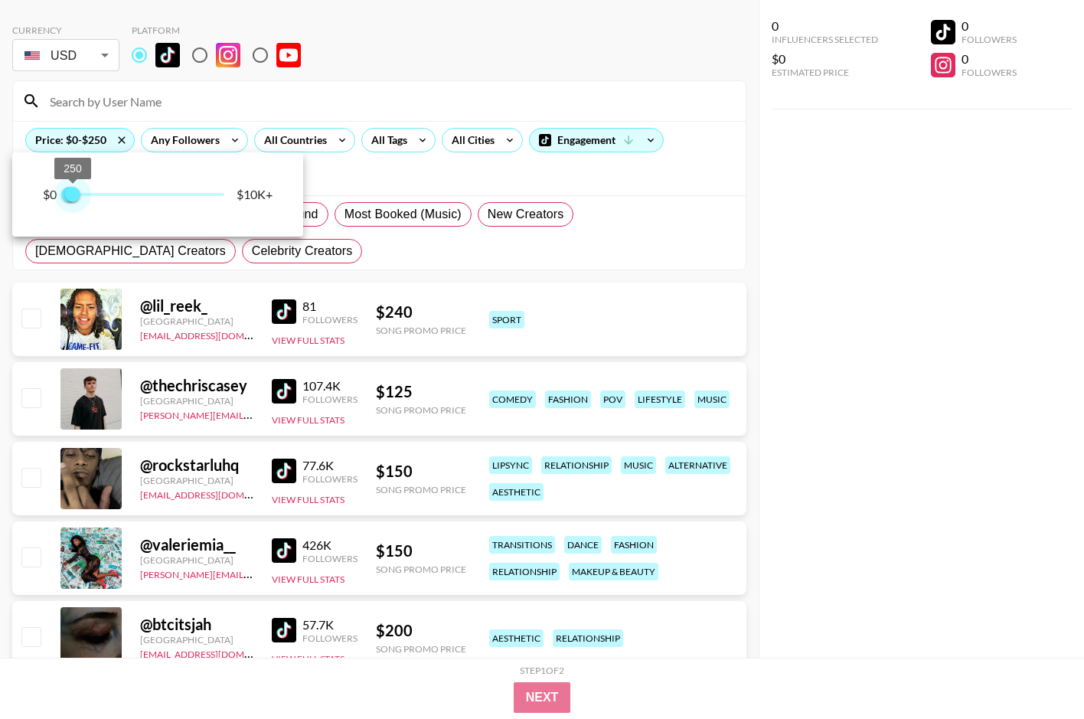
drag, startPoint x: 177, startPoint y: 113, endPoint x: 72, endPoint y: 186, distance: 128.0
click at [72, 187] on span "250" at bounding box center [72, 194] width 15 height 15
click at [328, 188] on div at bounding box center [542, 359] width 1084 height 719
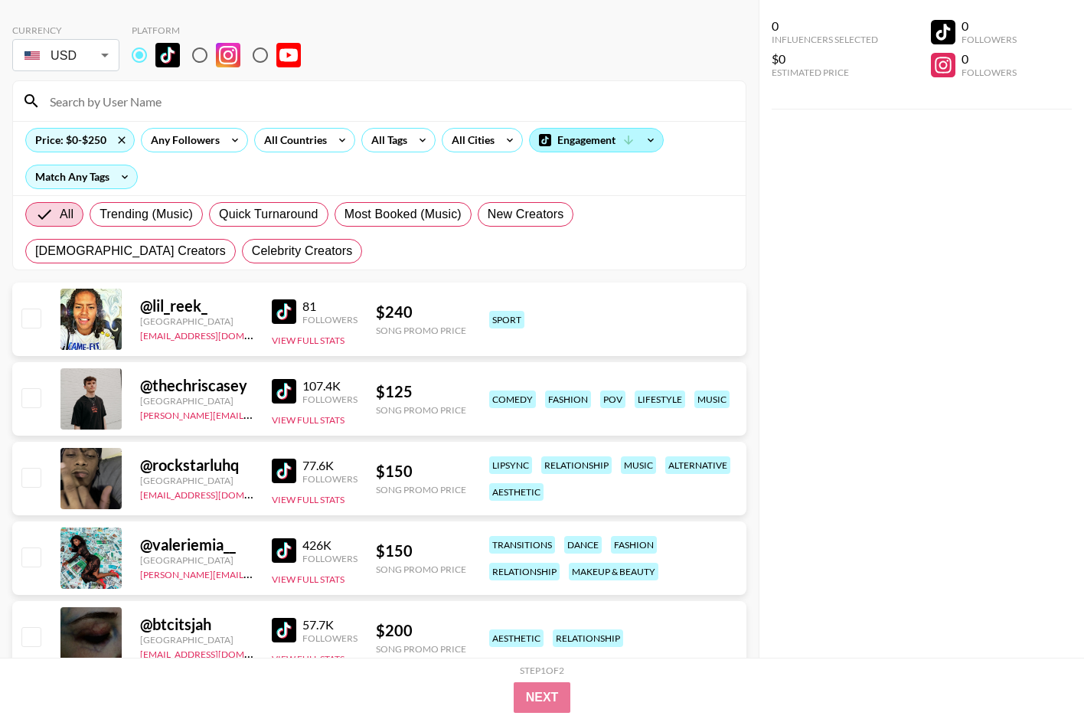
click at [589, 142] on div "Engagement" at bounding box center [596, 140] width 133 height 23
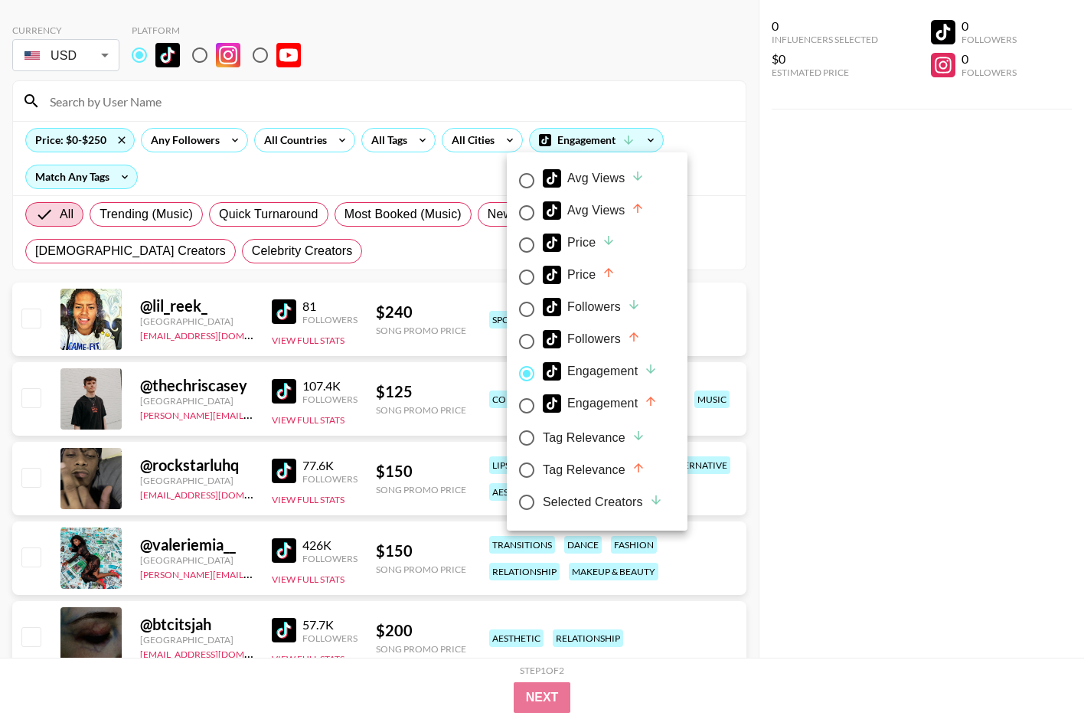
click at [595, 181] on div "Avg Views" at bounding box center [594, 178] width 102 height 18
click at [543, 181] on input "Avg Views" at bounding box center [527, 181] width 32 height 32
radio input "true"
radio input "false"
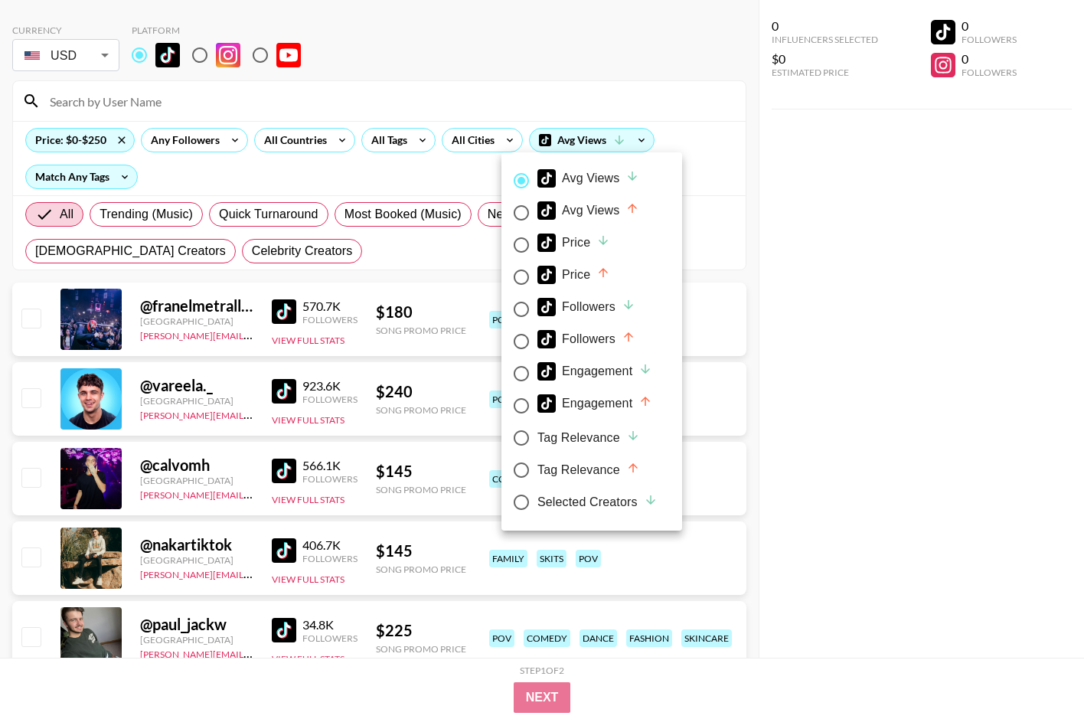
click at [357, 175] on div at bounding box center [542, 359] width 1084 height 719
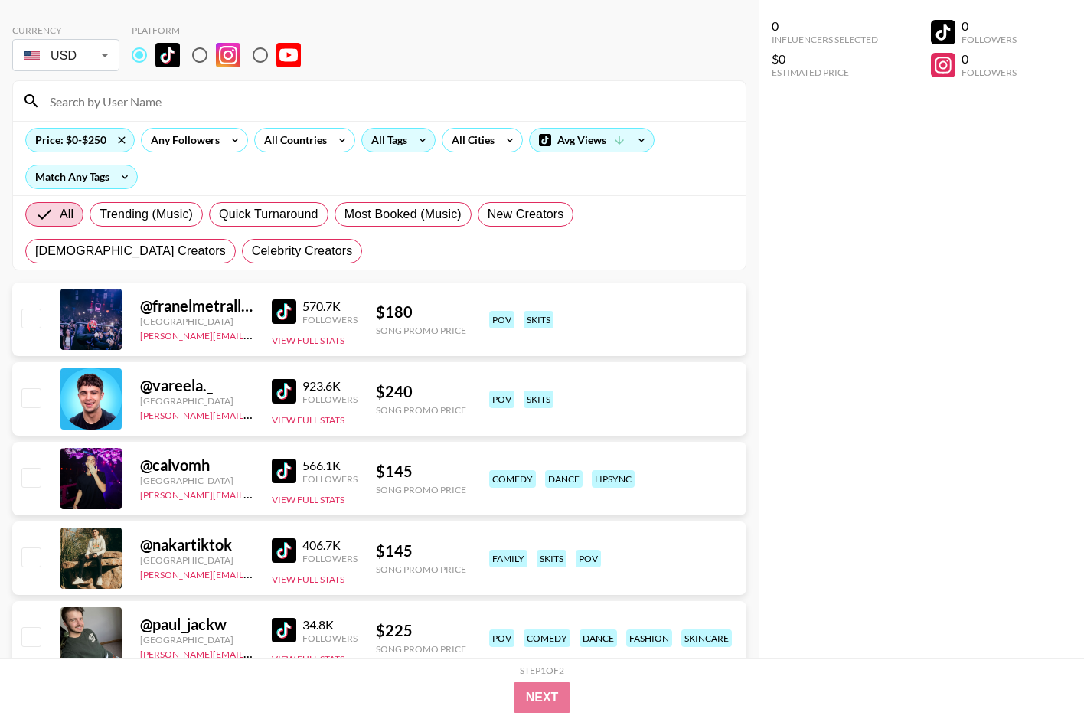
drag, startPoint x: 385, startPoint y: 156, endPoint x: 393, endPoint y: 138, distance: 19.9
click at [385, 156] on div "Price: $0-$250 Any Followers All Countries All Tags All Cities Avg Views Match …" at bounding box center [379, 158] width 732 height 74
click at [396, 127] on div "Price: $0-$250 Any Followers All Countries All Tags All Cities Avg Views Match …" at bounding box center [379, 158] width 732 height 74
click at [400, 138] on div "All Tags" at bounding box center [386, 140] width 48 height 23
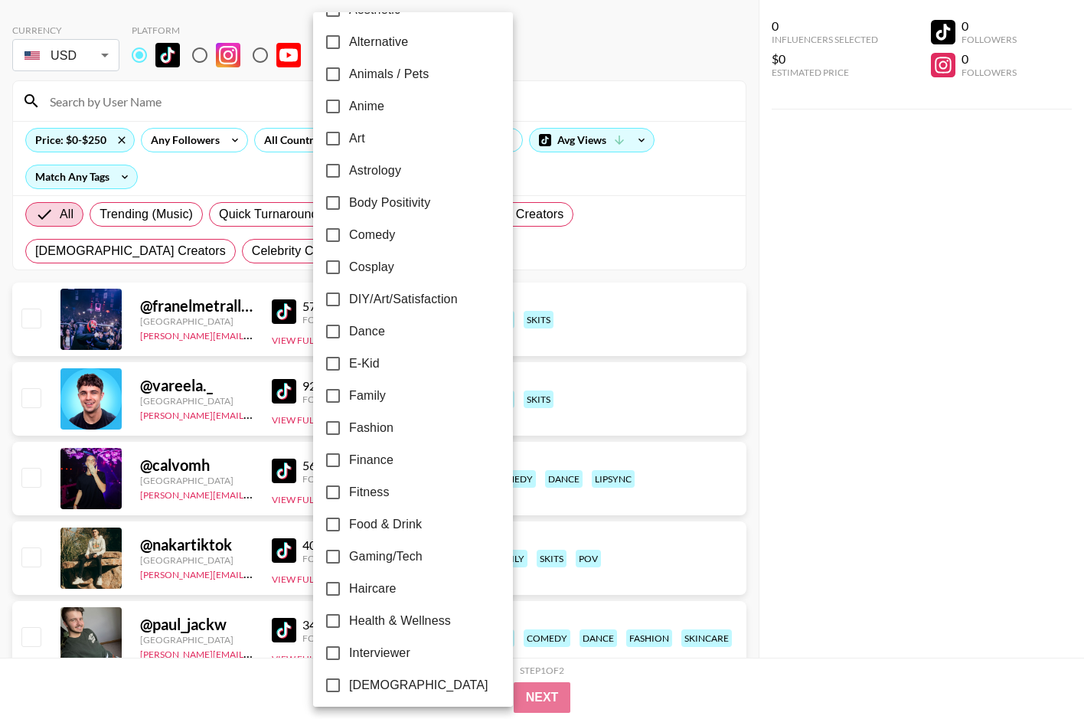
scroll to position [104, 0]
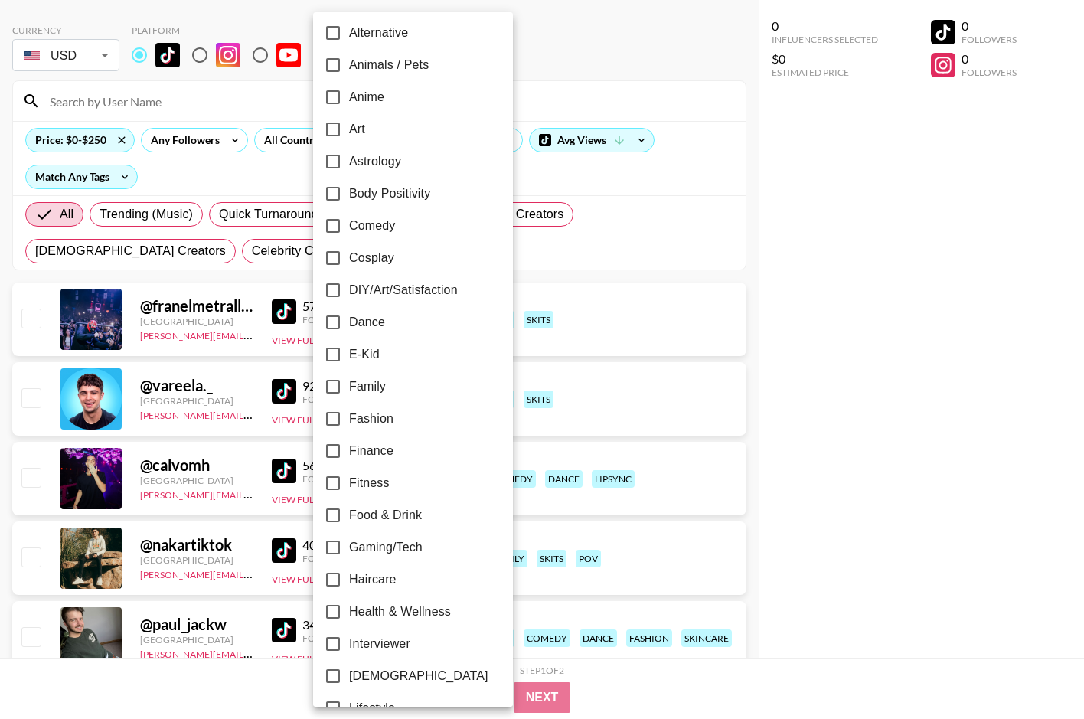
click at [364, 321] on span "Dance" at bounding box center [367, 322] width 36 height 18
click at [349, 321] on input "Dance" at bounding box center [333, 322] width 32 height 32
checkbox input "true"
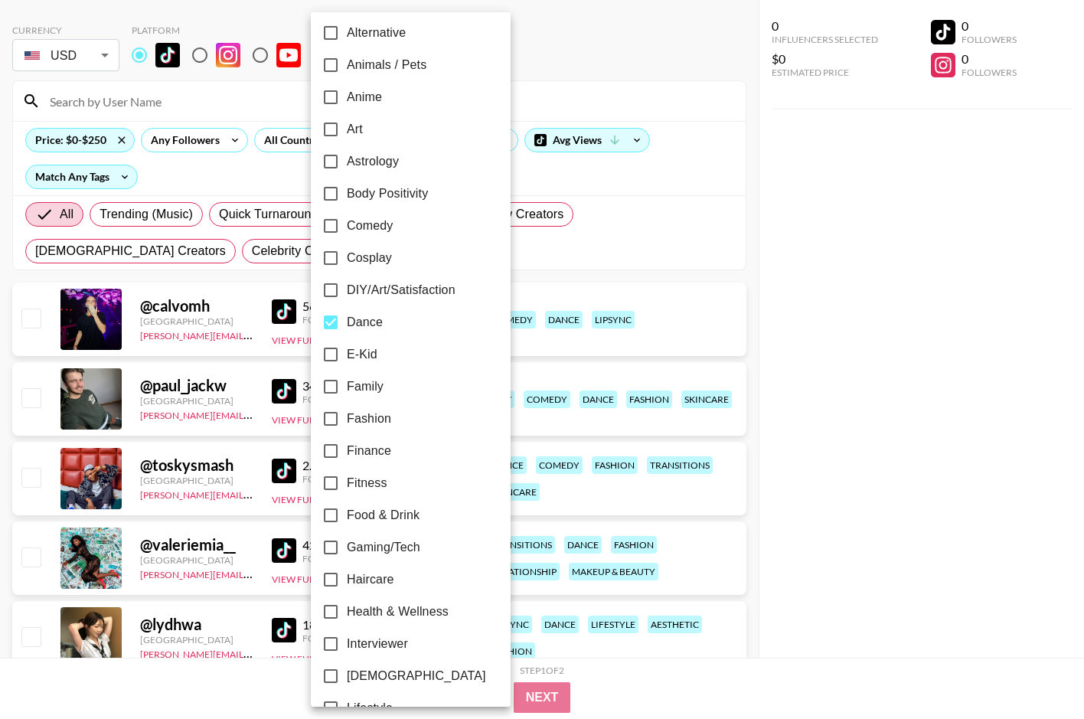
click at [230, 175] on div at bounding box center [542, 359] width 1084 height 719
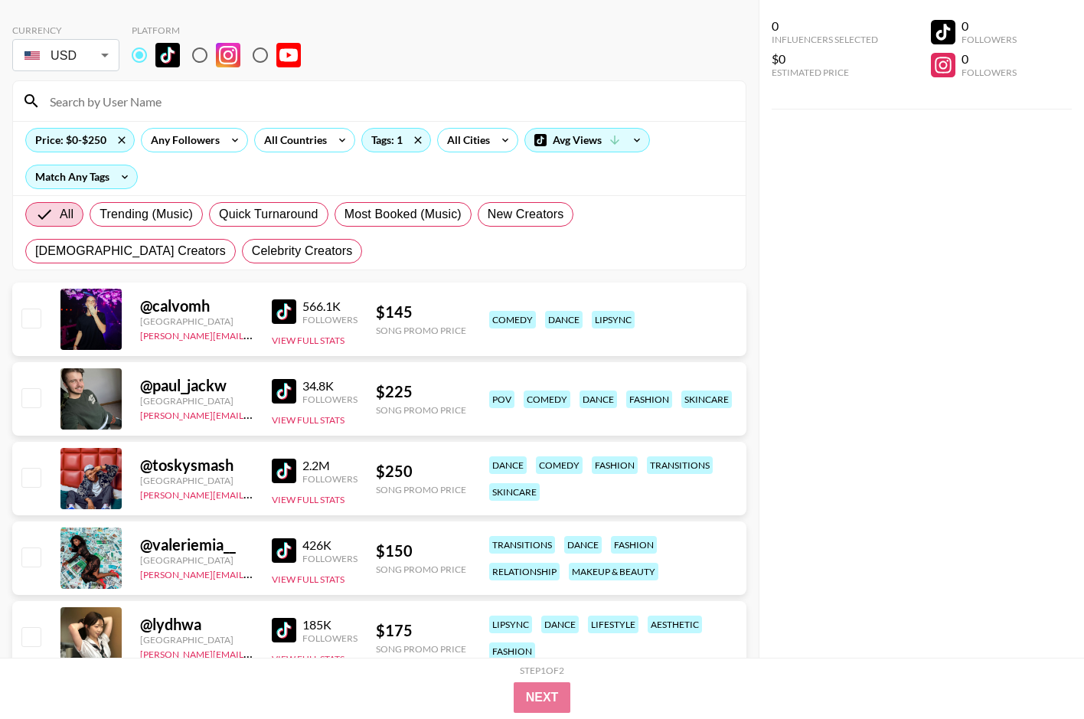
click at [285, 309] on img at bounding box center [284, 311] width 24 height 24
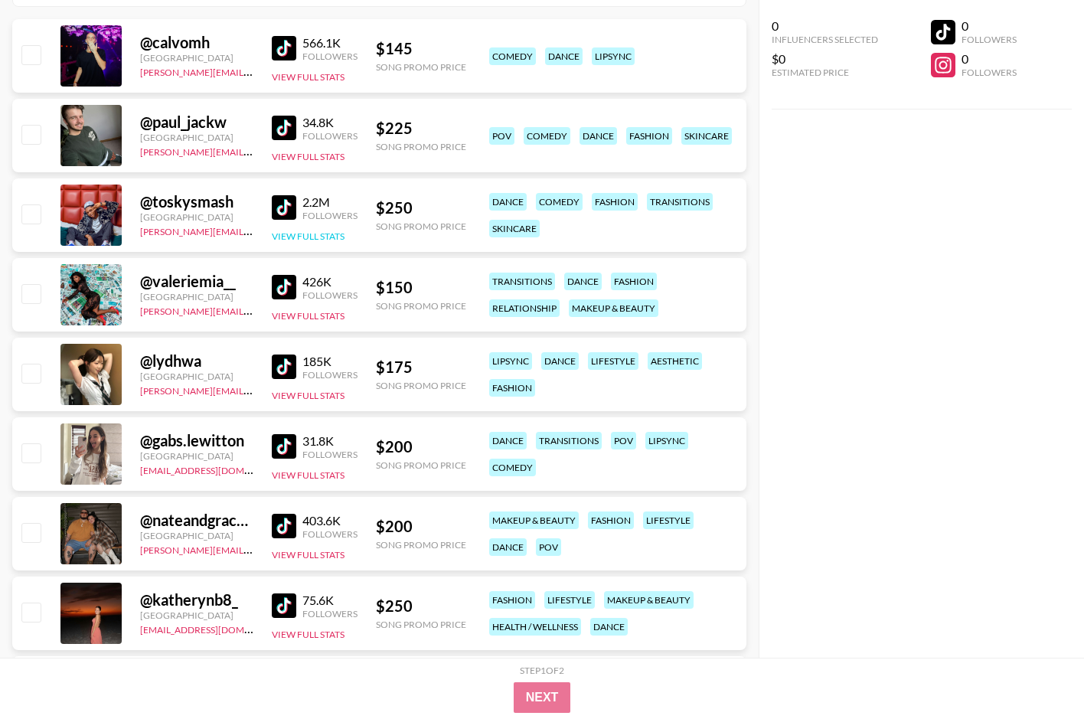
scroll to position [325, 0]
click at [283, 281] on img at bounding box center [284, 286] width 24 height 24
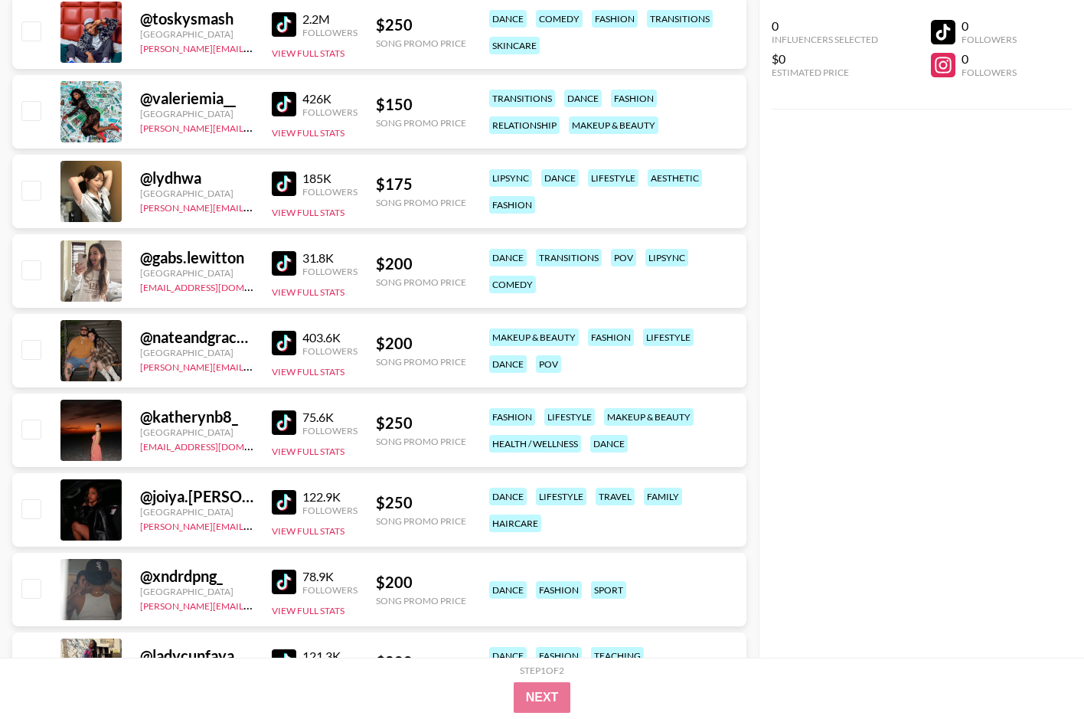
scroll to position [528, 0]
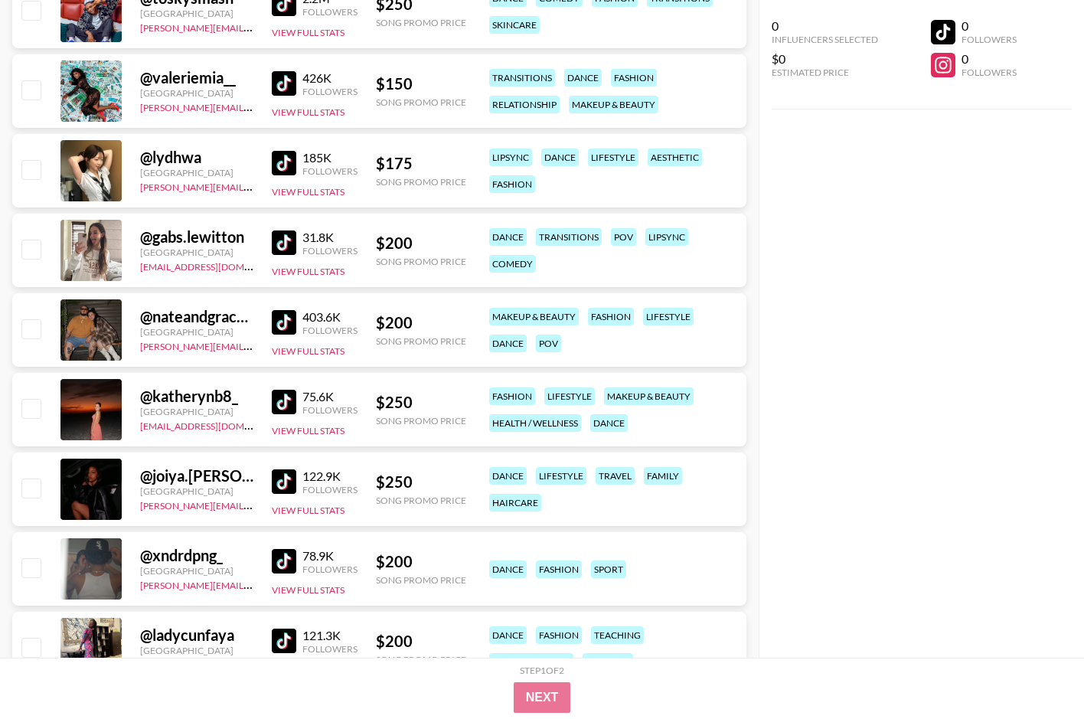
click at [280, 237] on img at bounding box center [284, 242] width 24 height 24
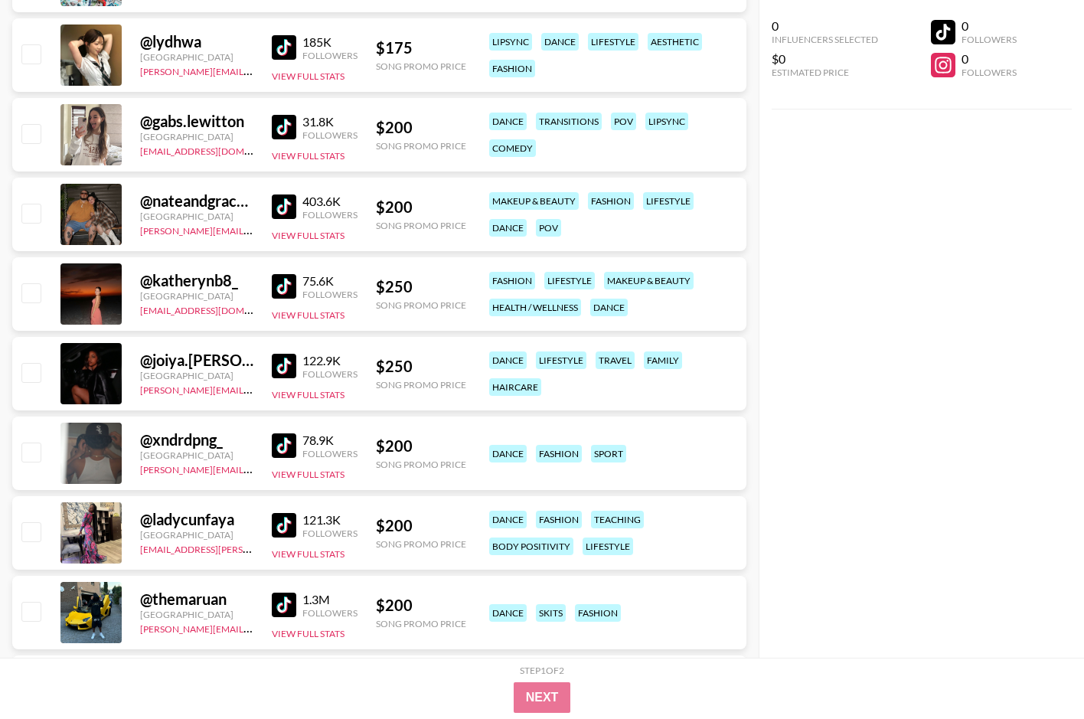
scroll to position [644, 0]
click at [281, 364] on img at bounding box center [284, 366] width 24 height 24
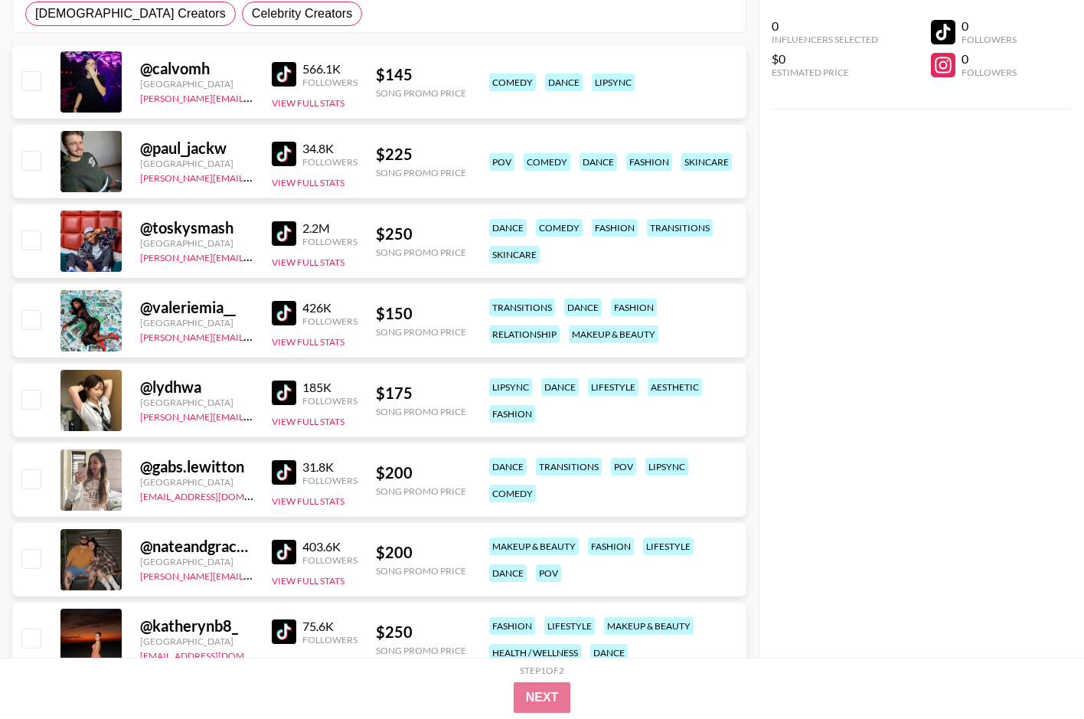
scroll to position [0, 0]
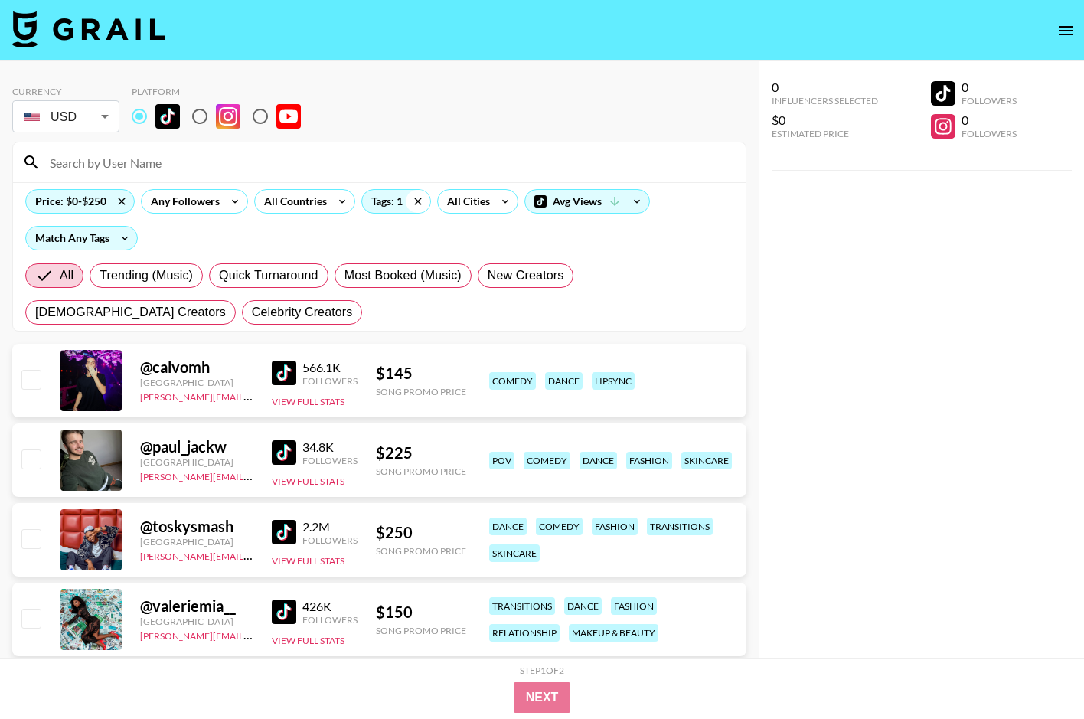
click at [416, 201] on icon at bounding box center [418, 201] width 24 height 23
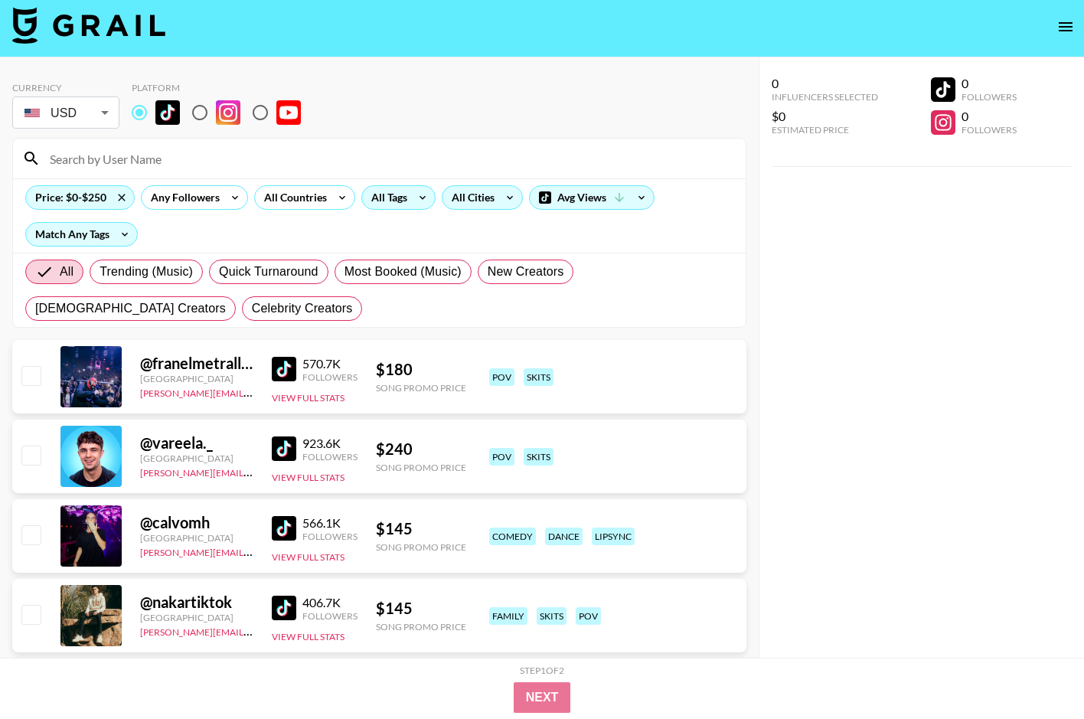
scroll to position [4, 2]
click at [391, 198] on div "All Tags" at bounding box center [386, 197] width 48 height 23
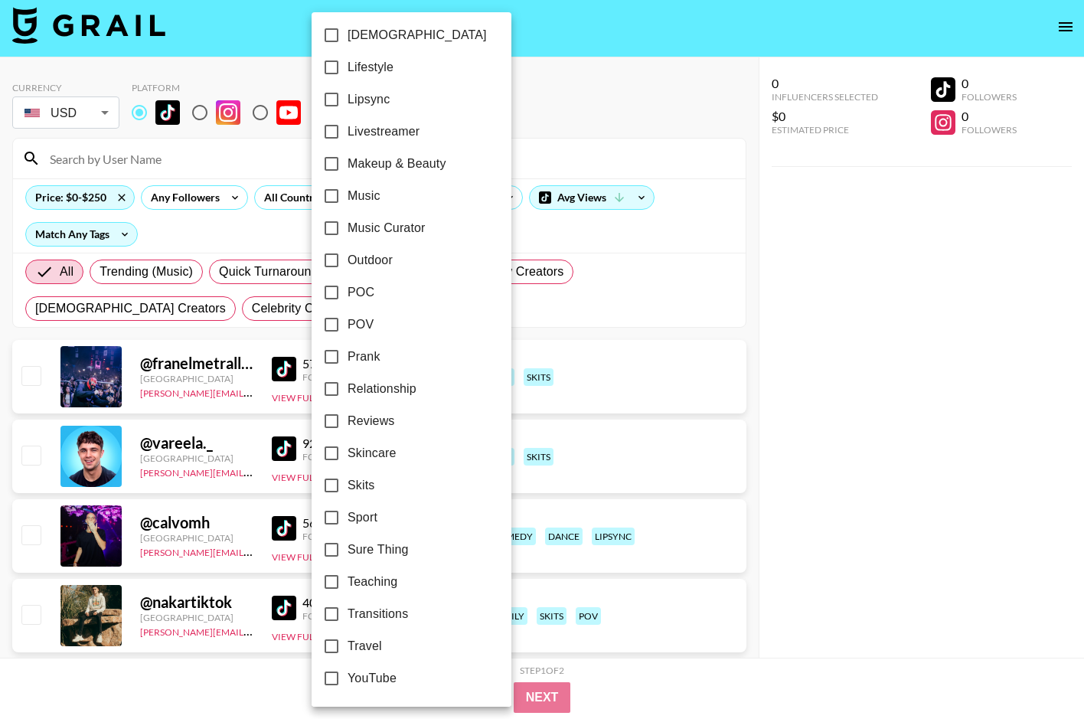
scroll to position [745, 0]
click at [374, 542] on span "Sure Thing" at bounding box center [377, 549] width 60 height 18
click at [347, 542] on input "Sure Thing" at bounding box center [331, 549] width 32 height 32
checkbox input "true"
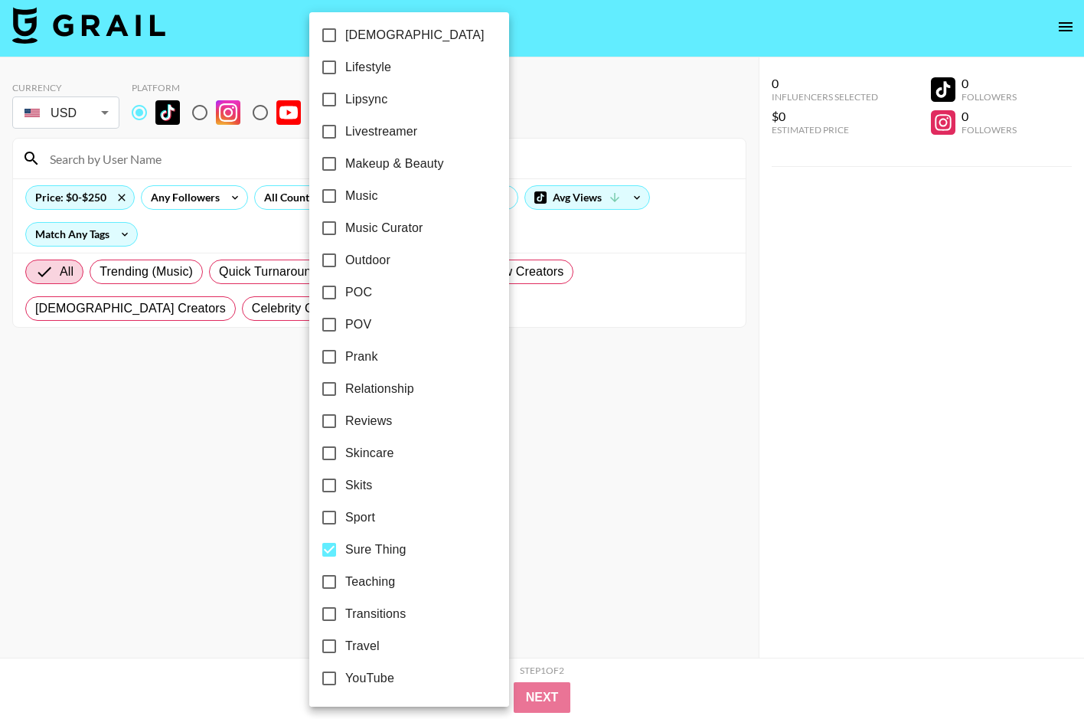
click at [553, 309] on div at bounding box center [542, 359] width 1084 height 719
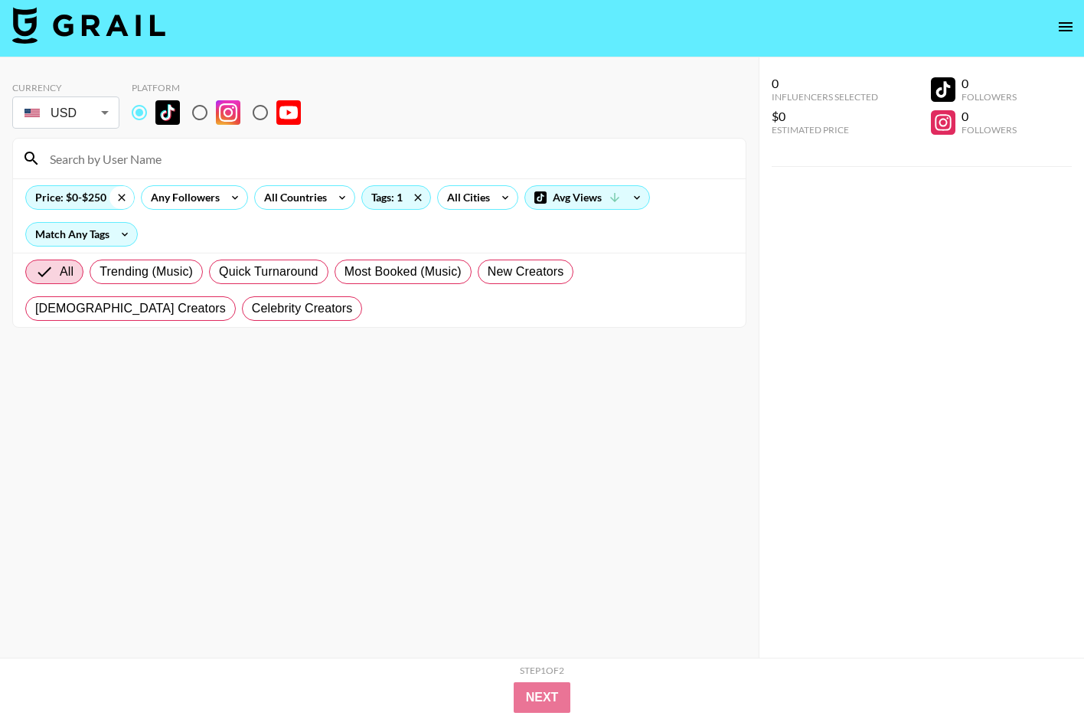
click at [119, 194] on icon at bounding box center [121, 197] width 24 height 23
click at [398, 197] on icon at bounding box center [392, 197] width 24 height 23
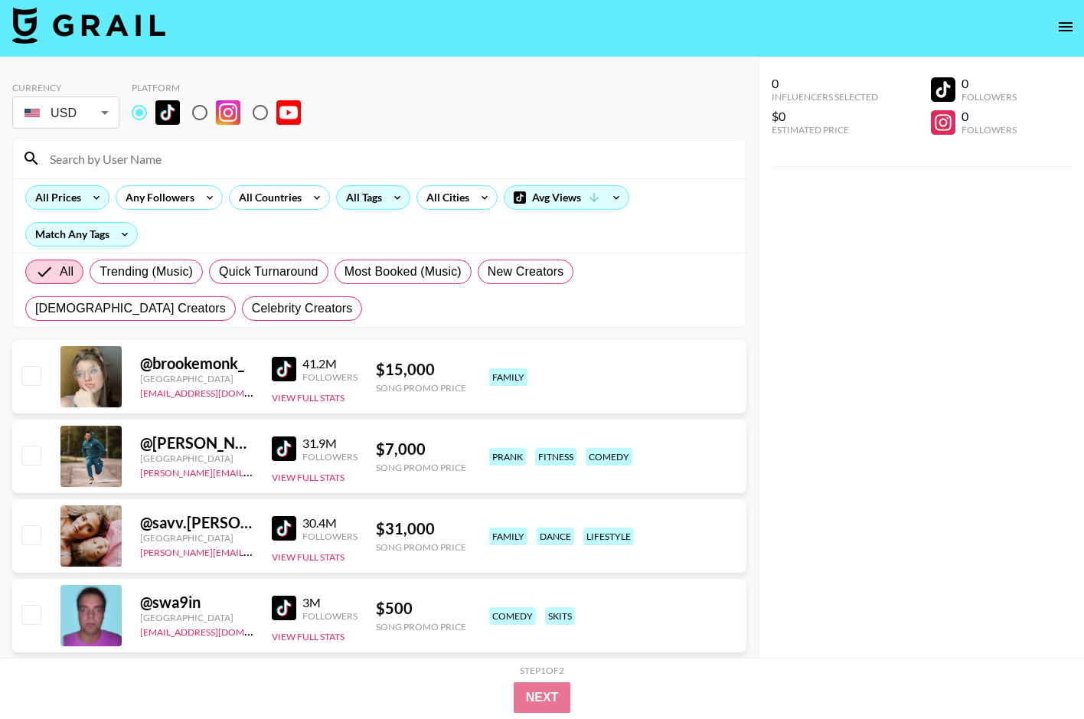
click at [90, 201] on icon at bounding box center [96, 197] width 24 height 23
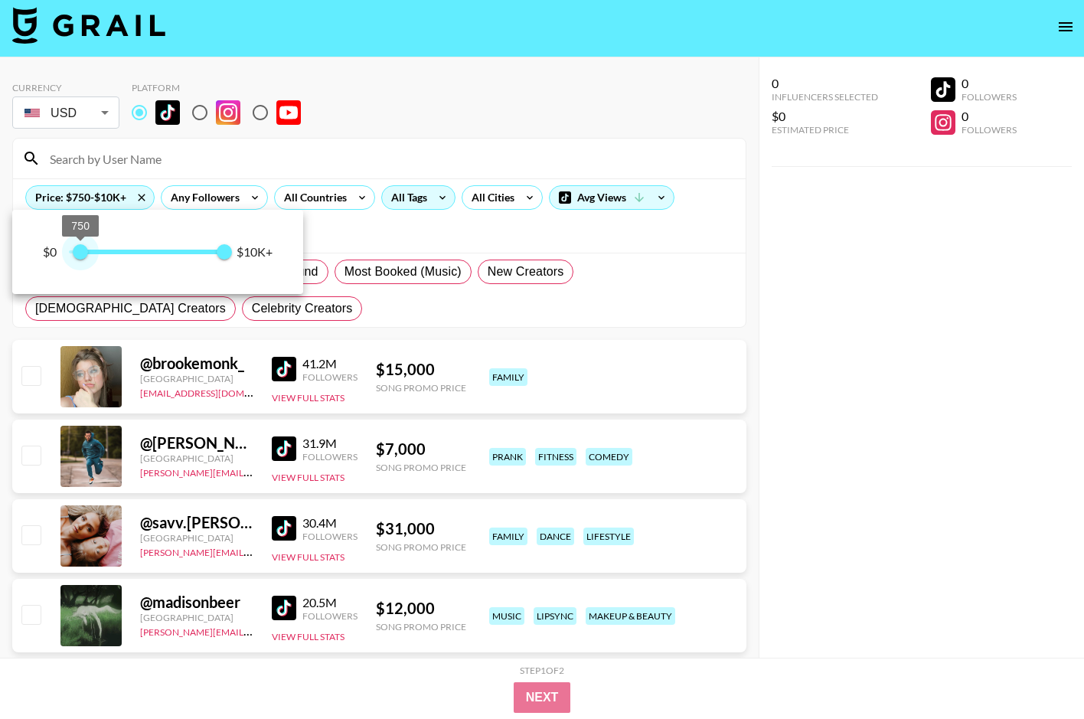
type input "0"
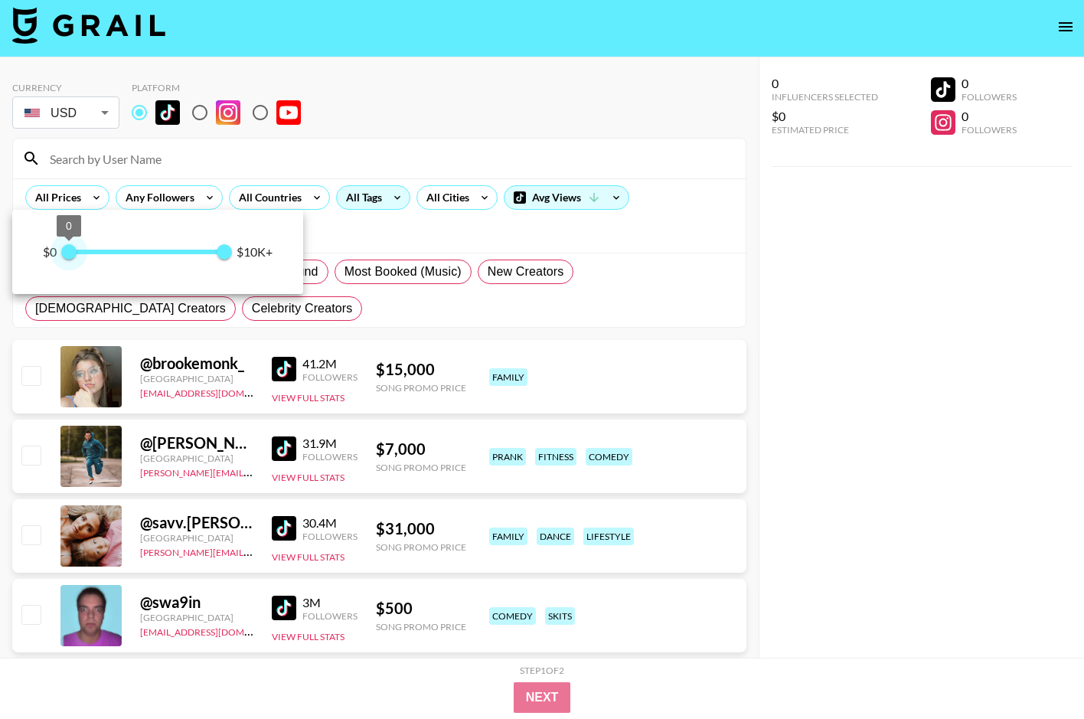
drag, startPoint x: 96, startPoint y: 250, endPoint x: 57, endPoint y: 250, distance: 39.8
click at [53, 251] on div "$0 0 10,000 $10K+" at bounding box center [158, 251] width 230 height 23
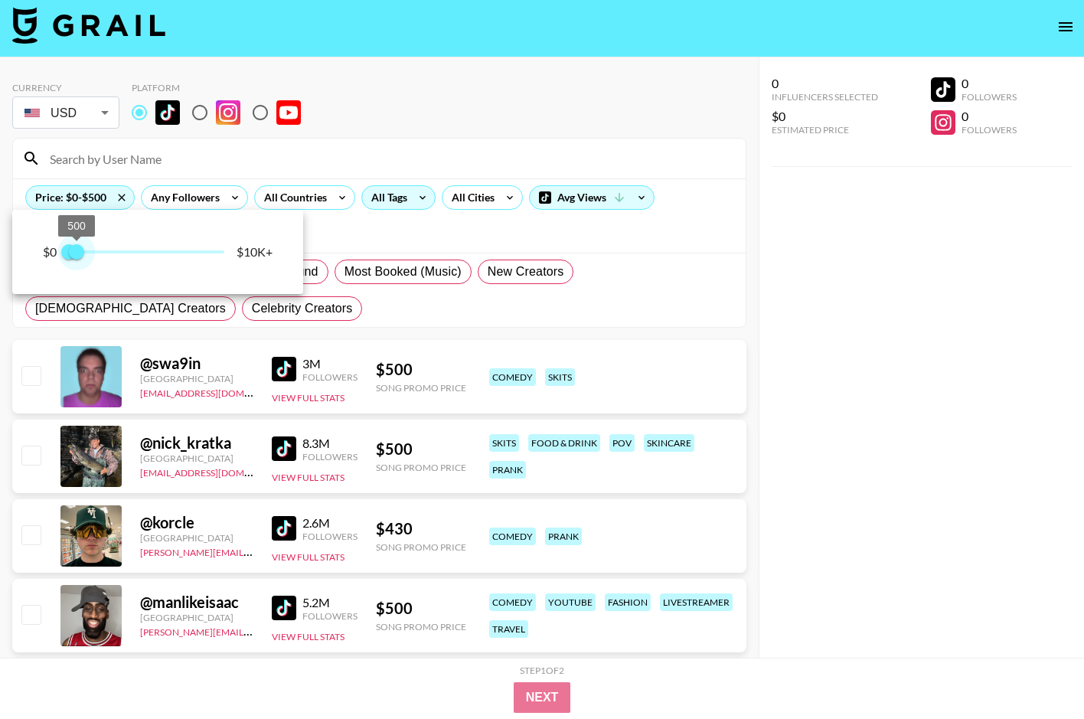
type input "750"
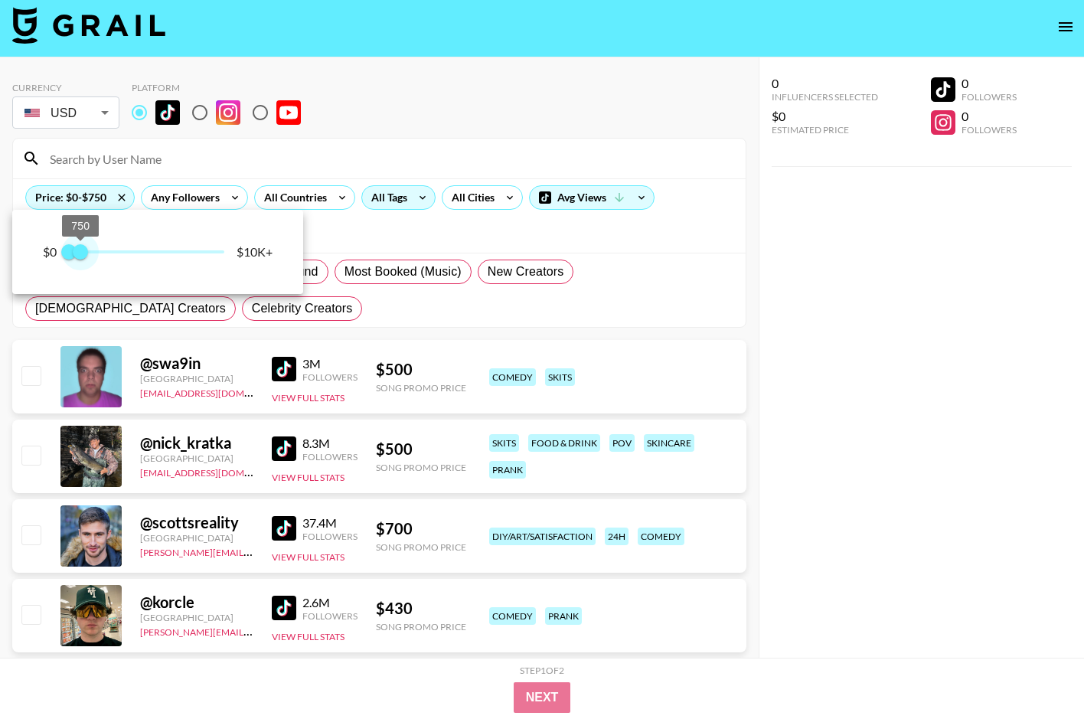
drag, startPoint x: 155, startPoint y: 253, endPoint x: 80, endPoint y: 255, distance: 75.0
click at [80, 255] on span "750" at bounding box center [80, 251] width 15 height 15
click at [390, 324] on div at bounding box center [542, 359] width 1084 height 719
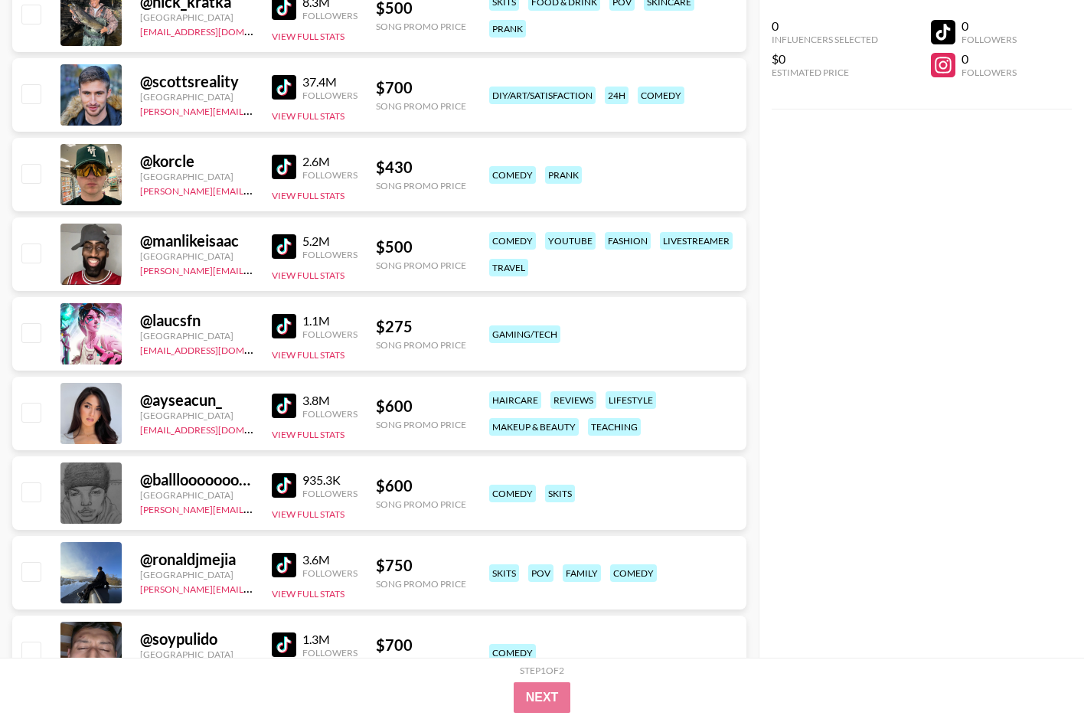
scroll to position [446, 0]
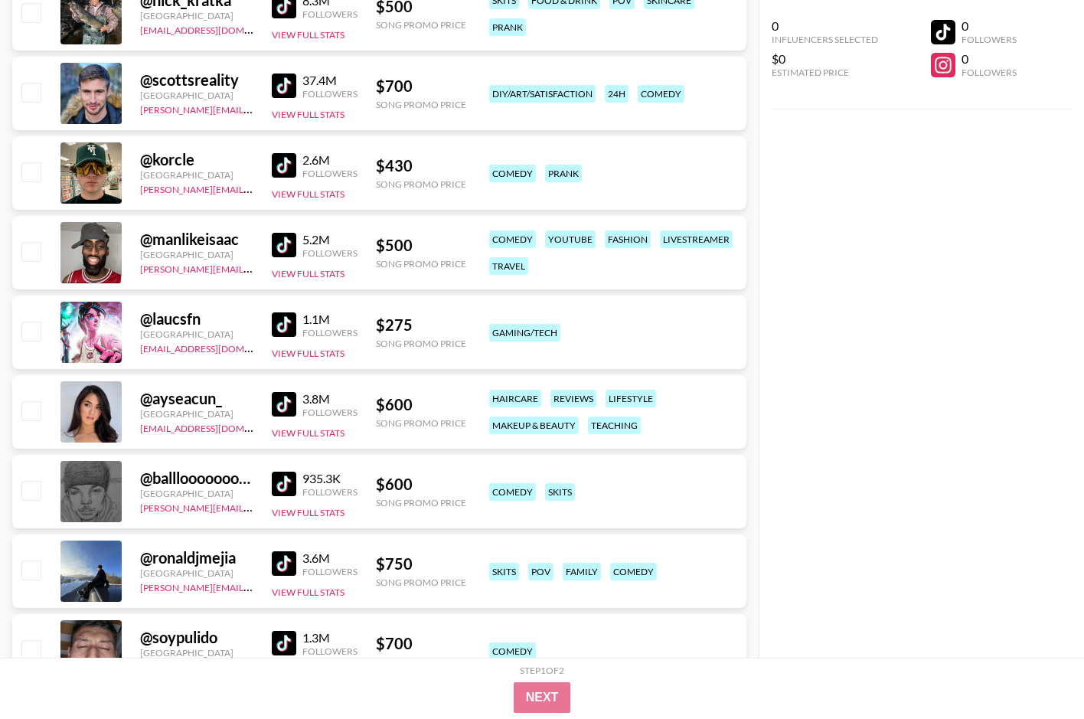
click at [281, 321] on img at bounding box center [284, 324] width 24 height 24
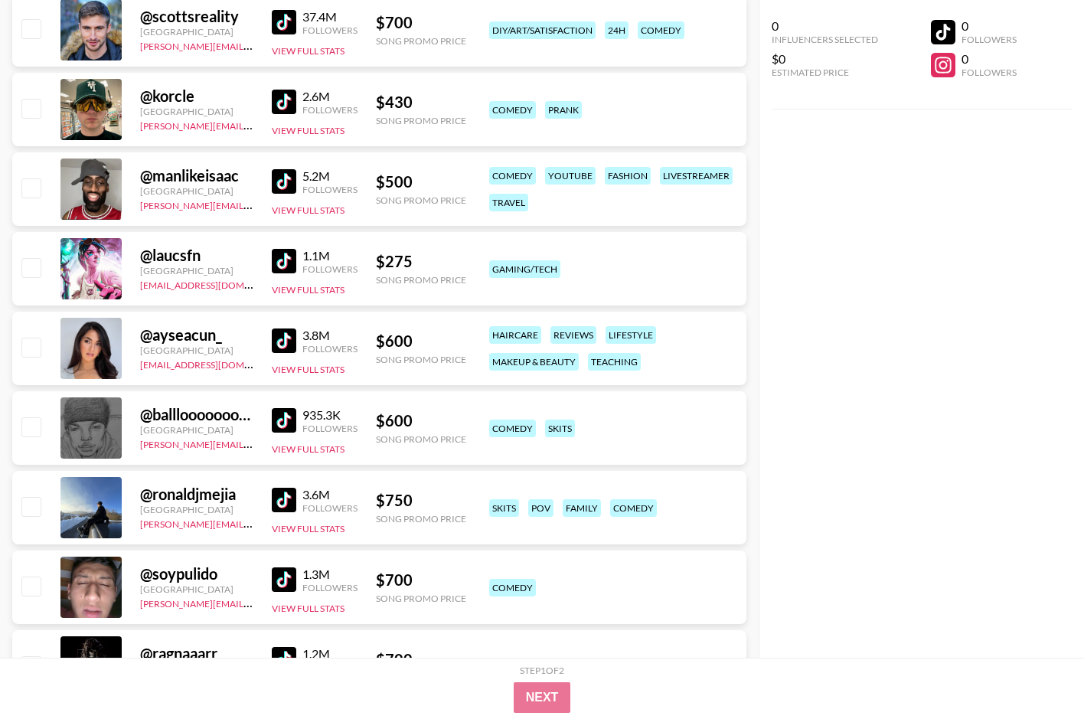
scroll to position [518, 0]
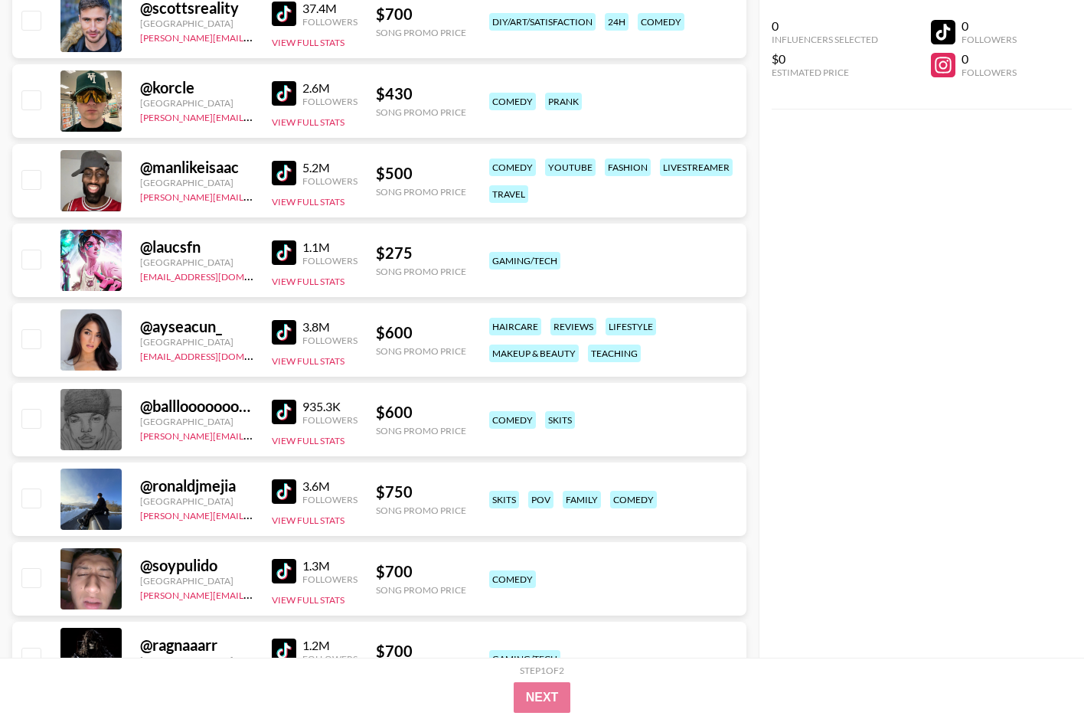
click at [272, 322] on img at bounding box center [284, 332] width 24 height 24
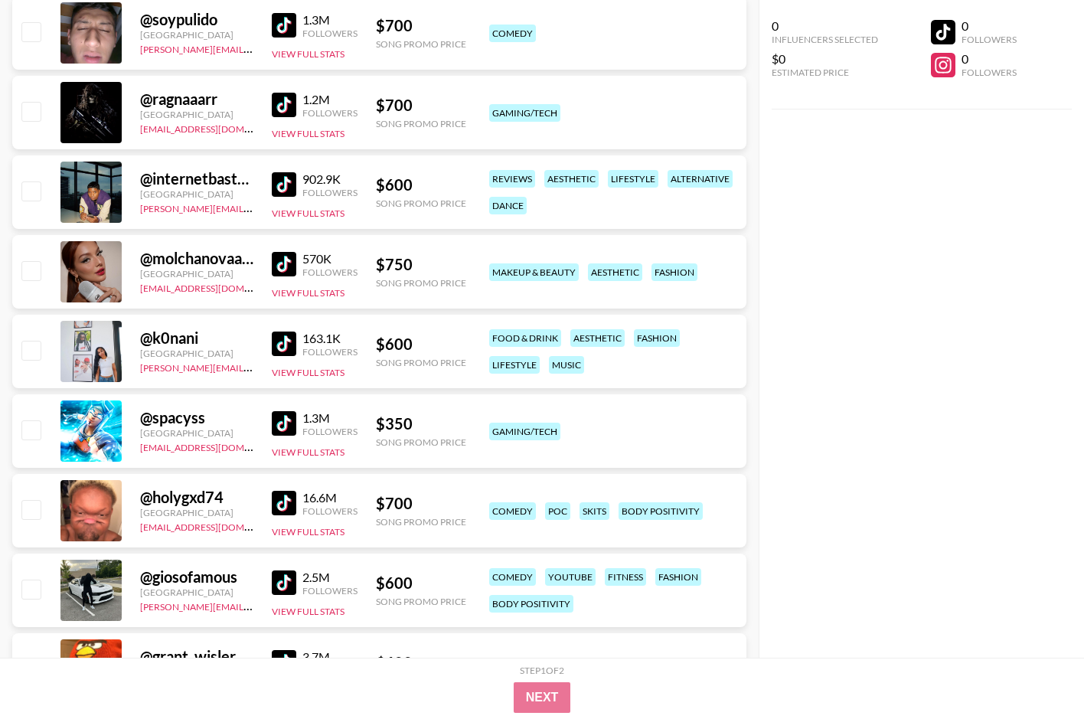
scroll to position [1069, 0]
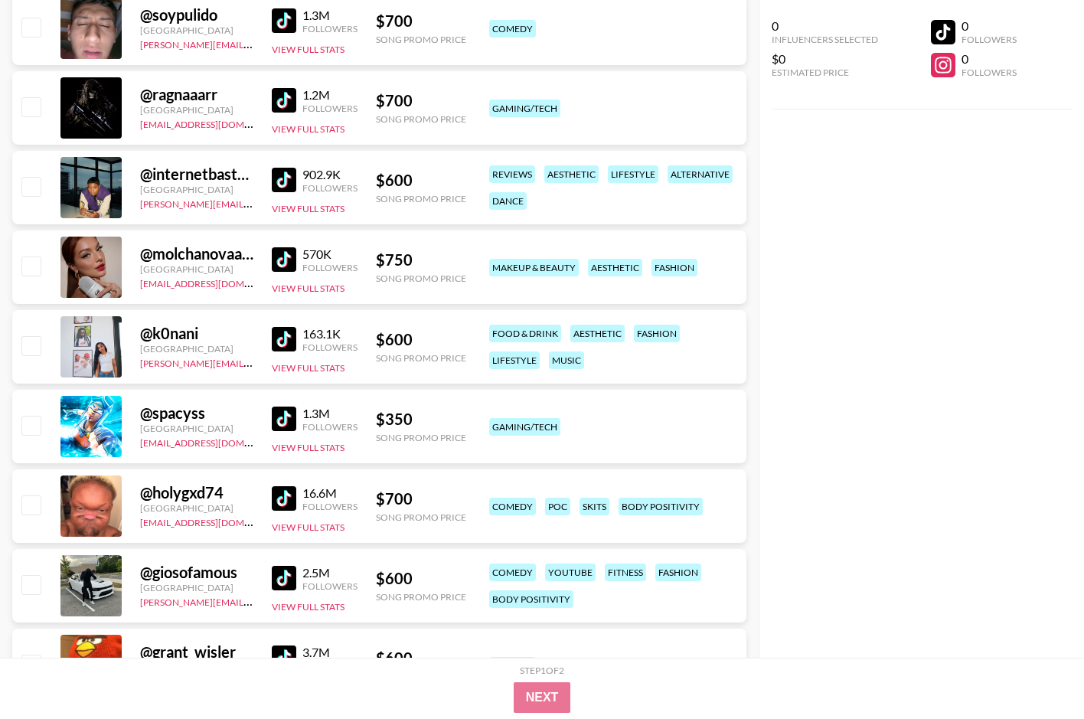
click at [310, 338] on div "163.1K" at bounding box center [329, 333] width 55 height 15
click at [276, 337] on img at bounding box center [284, 339] width 24 height 24
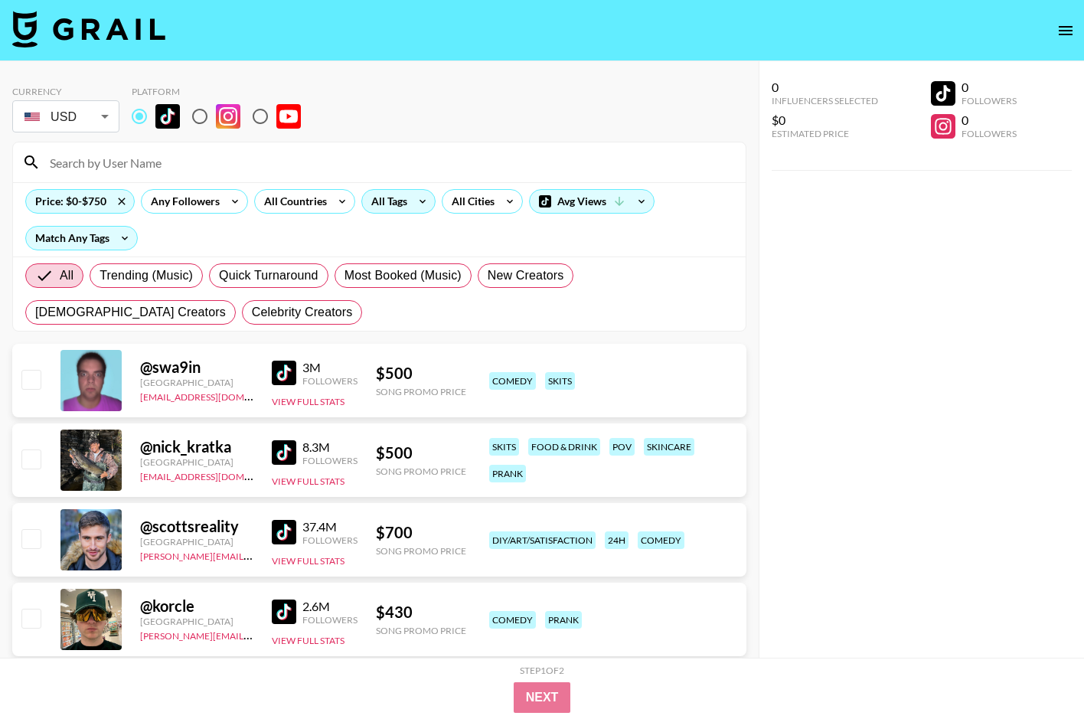
scroll to position [0, 0]
click at [405, 201] on div "All Tags" at bounding box center [386, 201] width 48 height 23
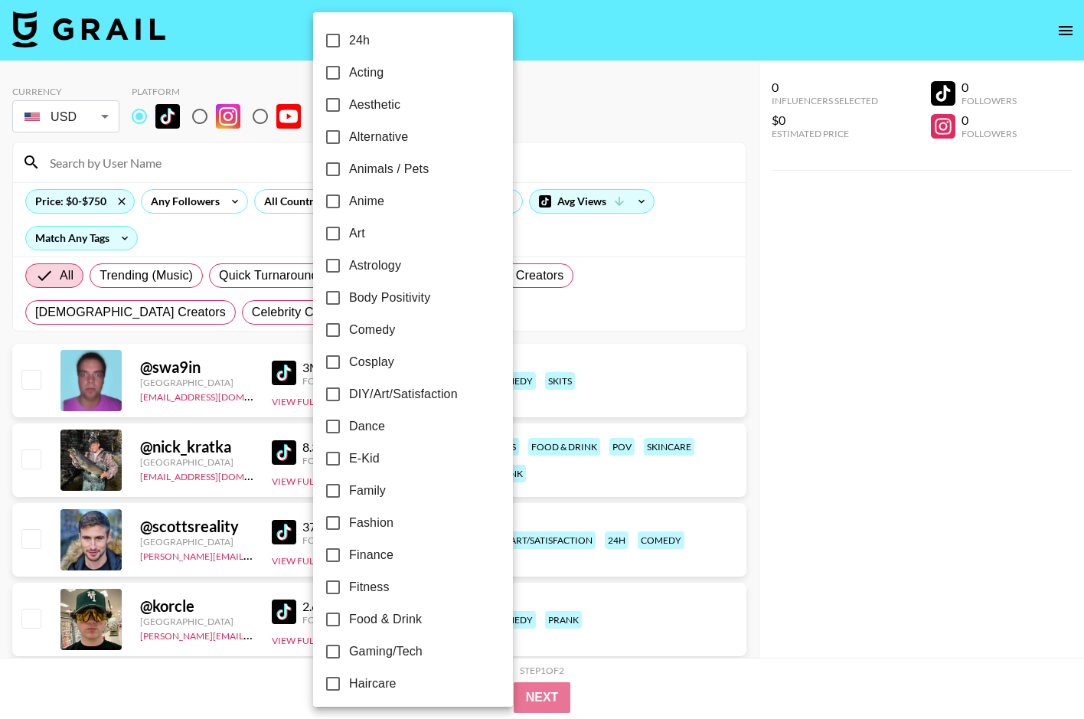
click at [358, 426] on span "Dance" at bounding box center [367, 426] width 36 height 18
click at [349, 426] on input "Dance" at bounding box center [333, 426] width 32 height 32
checkbox input "true"
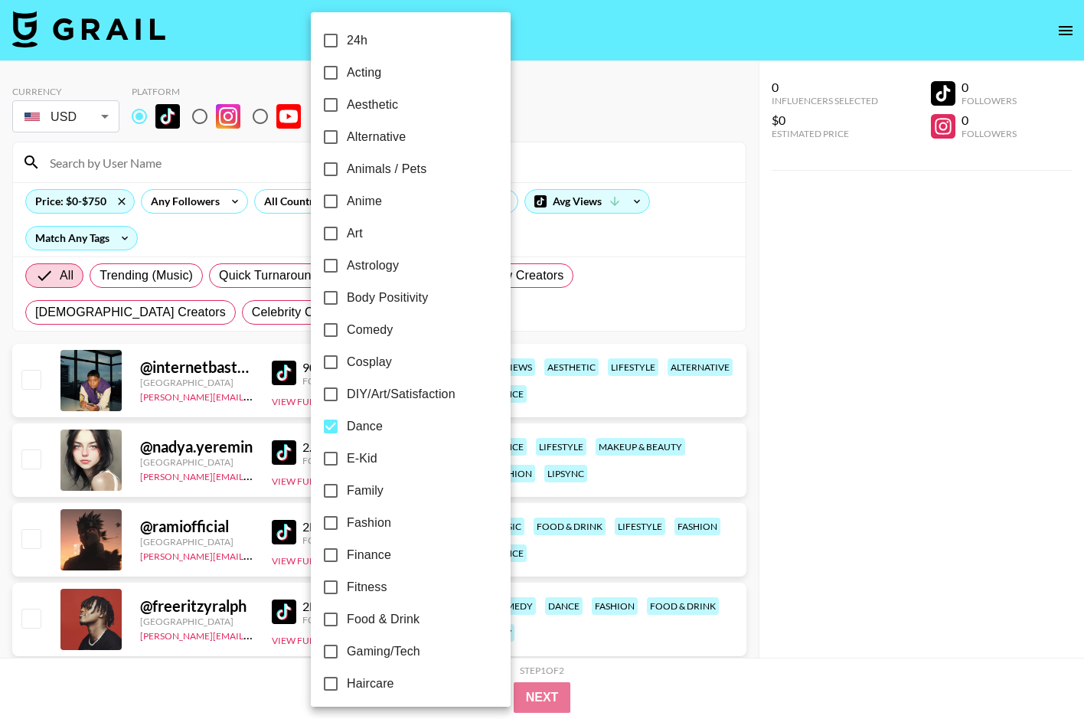
click at [563, 239] on div at bounding box center [542, 359] width 1084 height 719
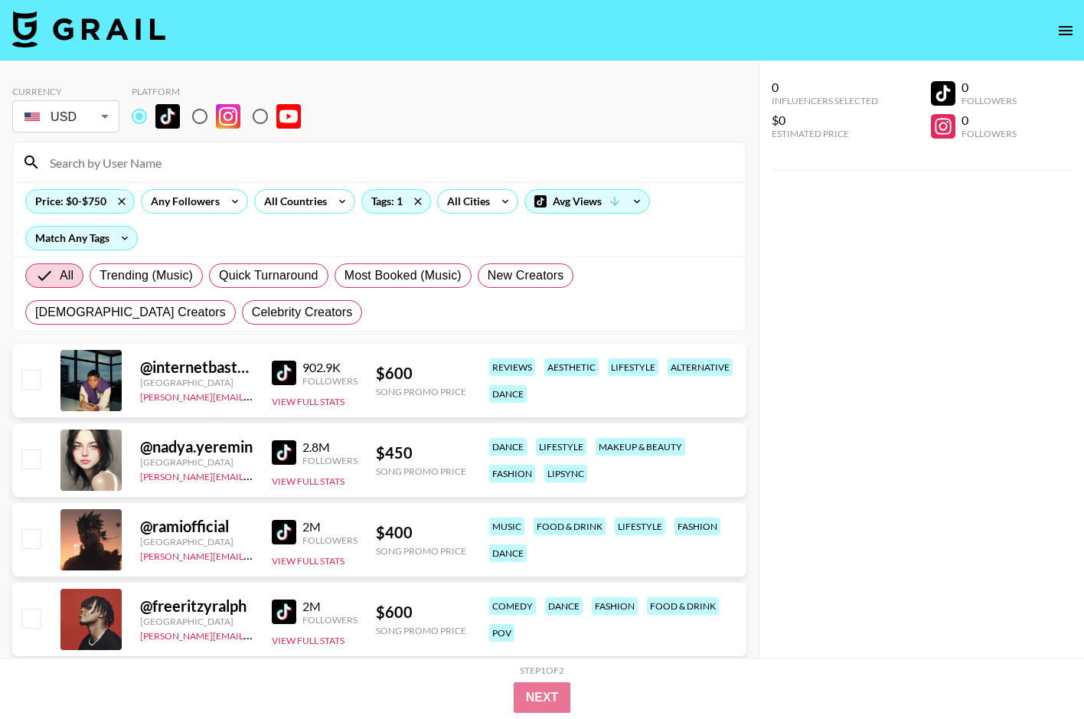
click at [278, 450] on img at bounding box center [284, 452] width 24 height 24
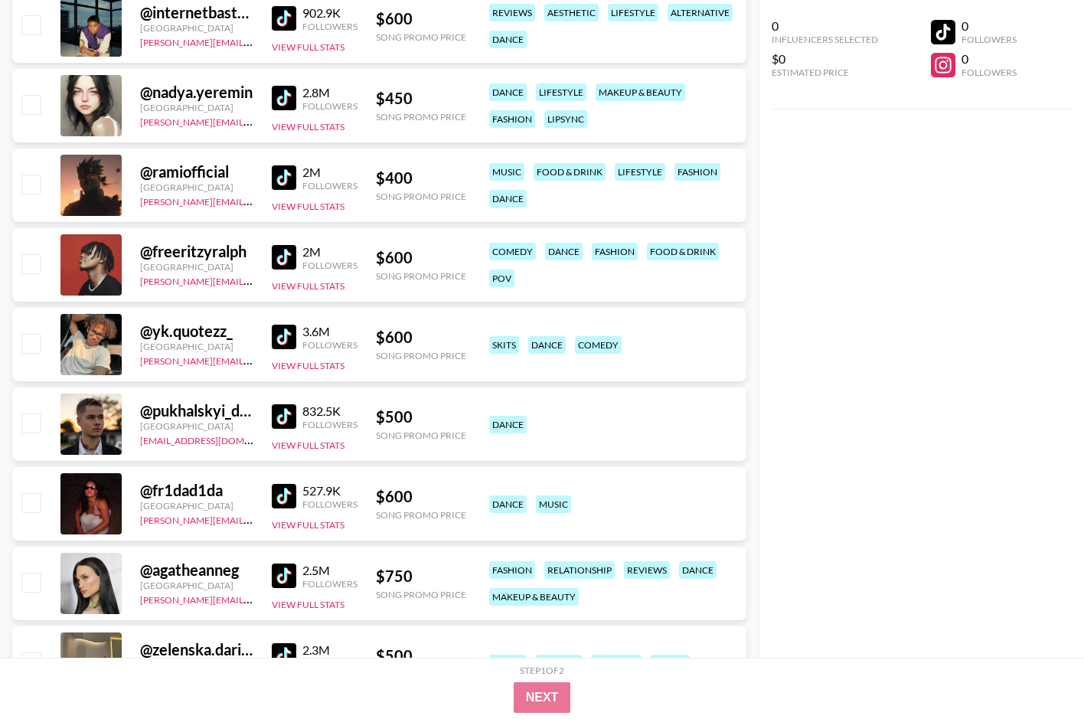
scroll to position [354, 0]
click at [285, 485] on img at bounding box center [284, 496] width 24 height 24
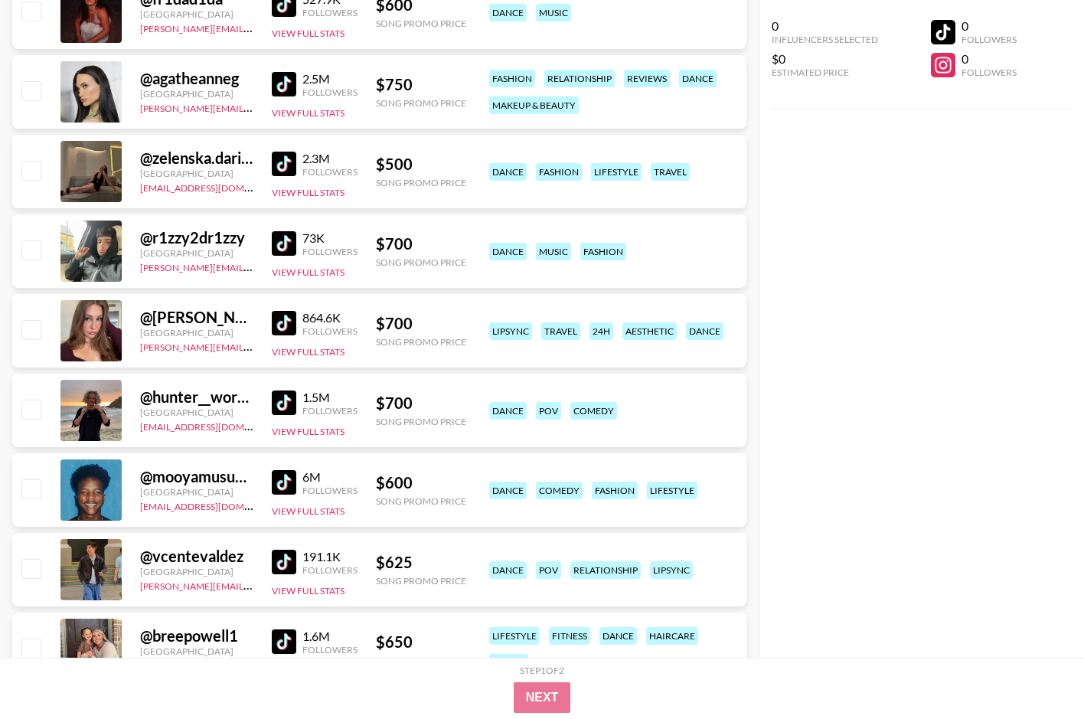
scroll to position [847, 0]
click at [277, 158] on img at bounding box center [284, 163] width 24 height 24
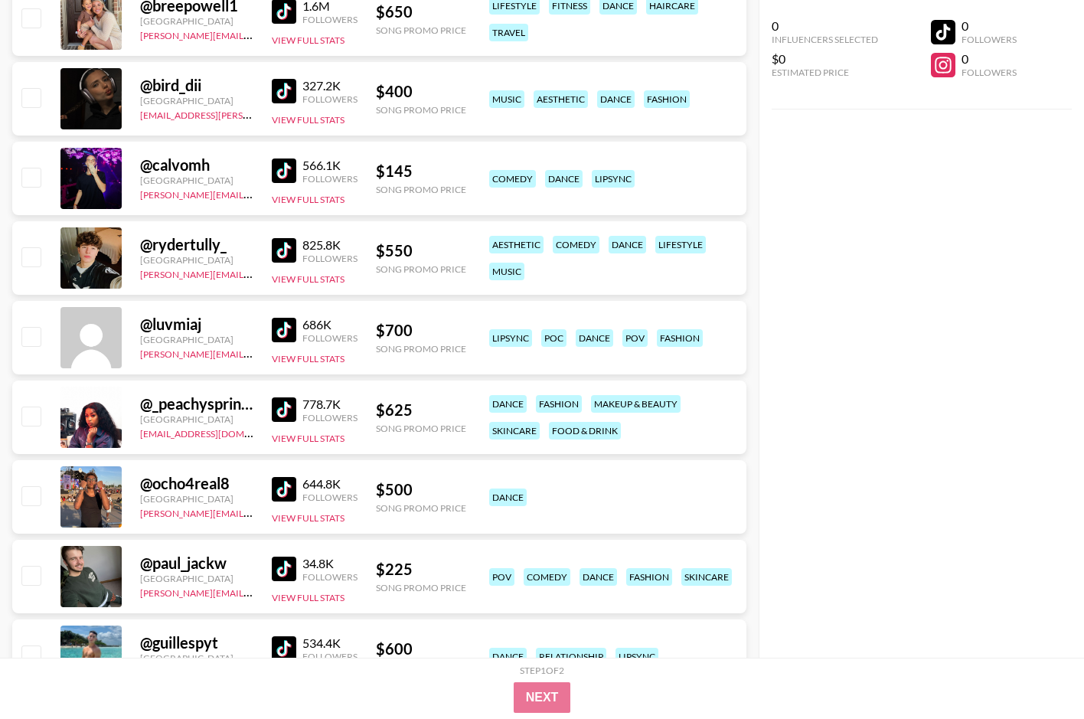
scroll to position [1480, 0]
